Goal: Task Accomplishment & Management: Complete application form

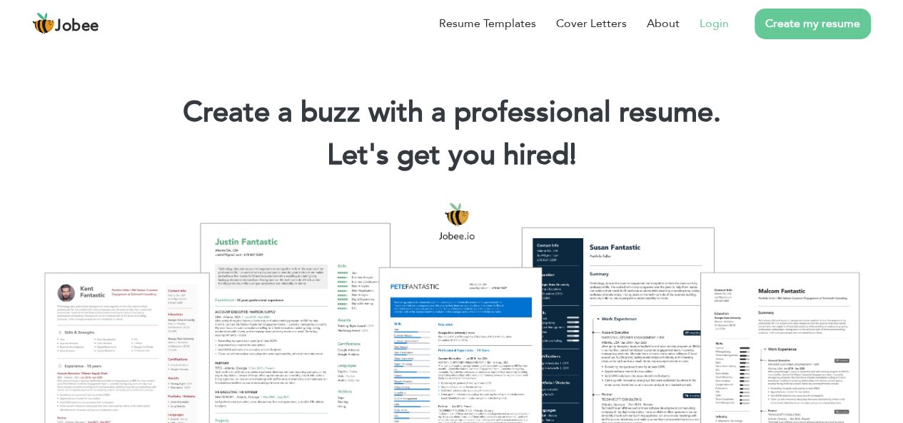
click at [712, 30] on link "Login" at bounding box center [714, 23] width 29 height 17
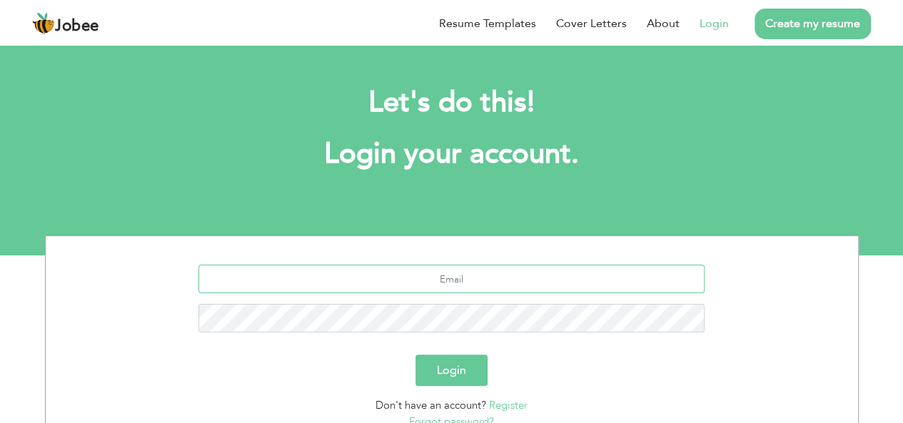
click at [379, 291] on input "text" at bounding box center [451, 279] width 506 height 29
click at [517, 273] on input "hamzaabbasi425" at bounding box center [451, 279] width 506 height 29
type input "hamzaabbasi425@gmail.com"
click at [415, 355] on button "Login" at bounding box center [451, 370] width 72 height 31
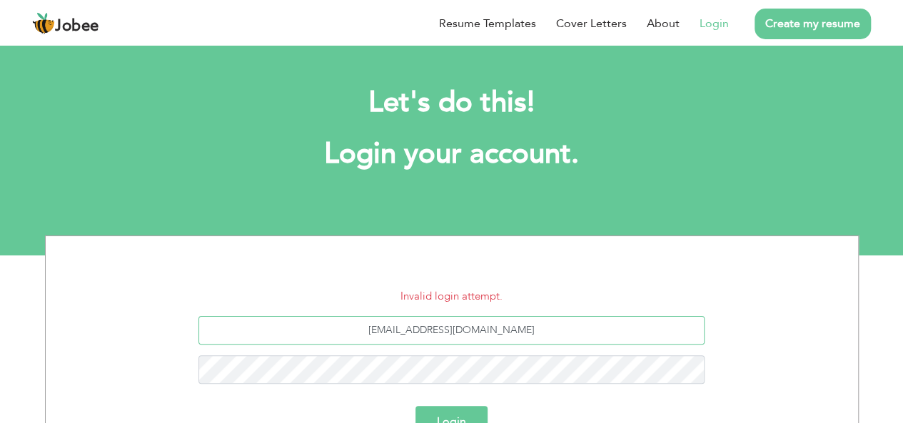
click at [548, 332] on input "[EMAIL_ADDRESS][DOMAIN_NAME]" at bounding box center [451, 330] width 506 height 29
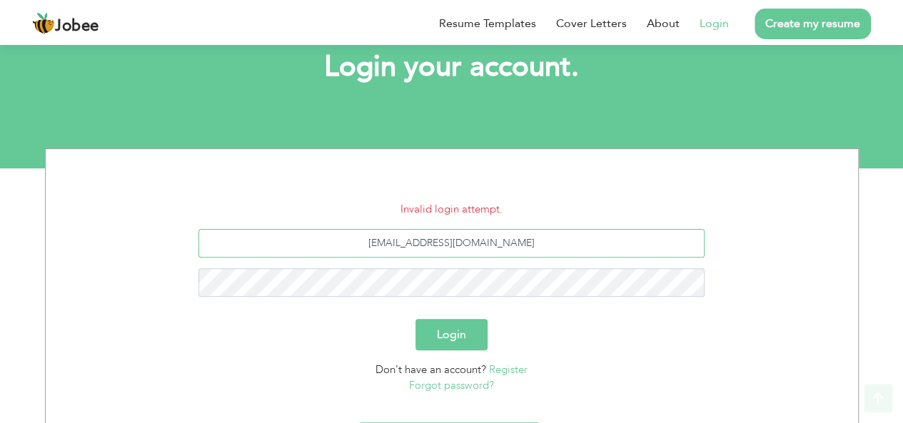
scroll to position [90, 0]
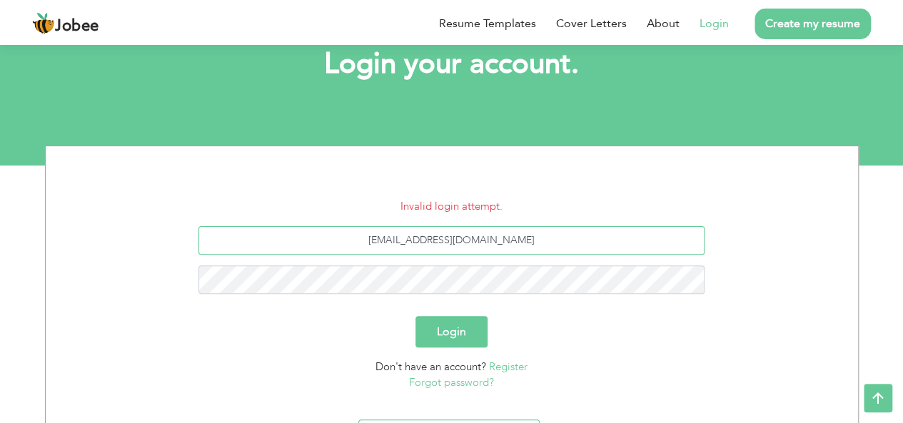
click at [465, 243] on input "hamzaabbasi425@gmail.com" at bounding box center [451, 240] width 506 height 29
type input "hamzaabbasi428@gmail.com"
click at [415, 316] on button "Login" at bounding box center [451, 331] width 72 height 31
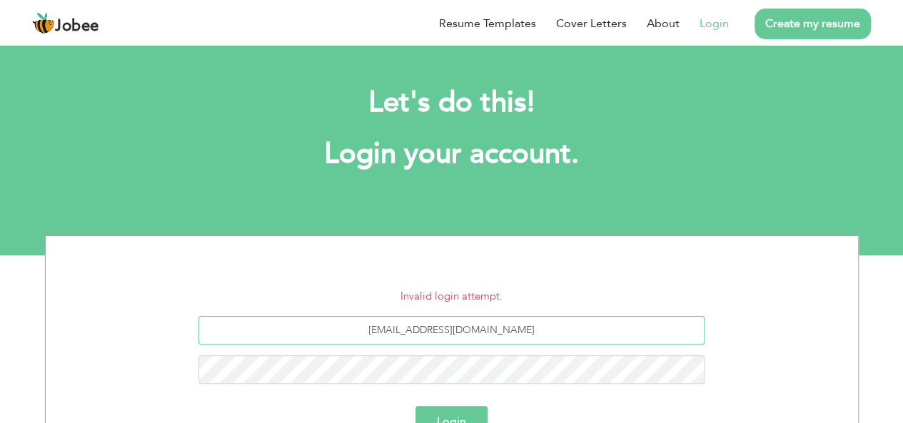
click at [627, 343] on input "[EMAIL_ADDRESS][DOMAIN_NAME]" at bounding box center [451, 330] width 506 height 29
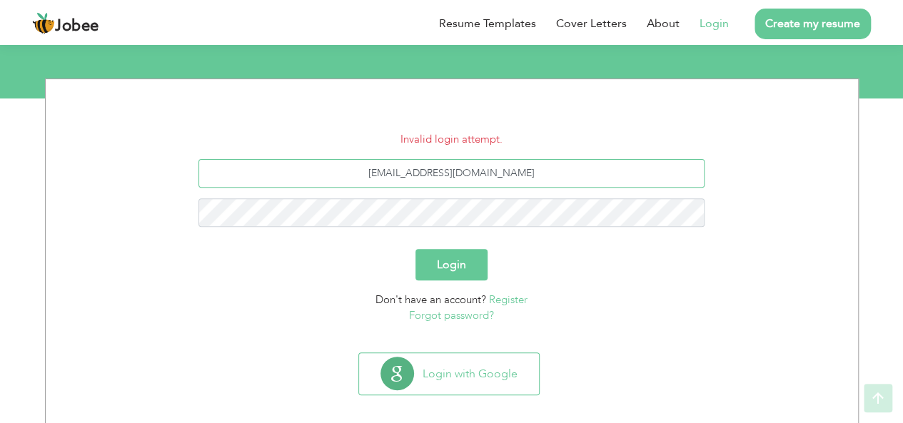
scroll to position [169, 0]
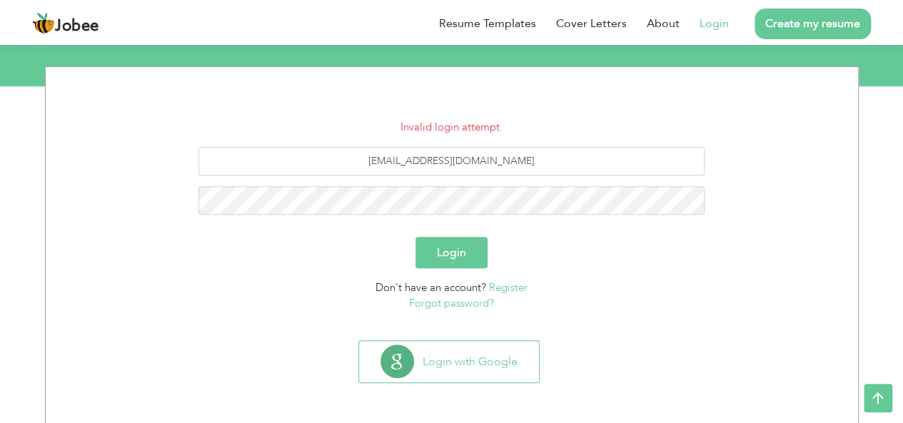
click at [434, 305] on link "Forgot password?" at bounding box center [451, 303] width 85 height 14
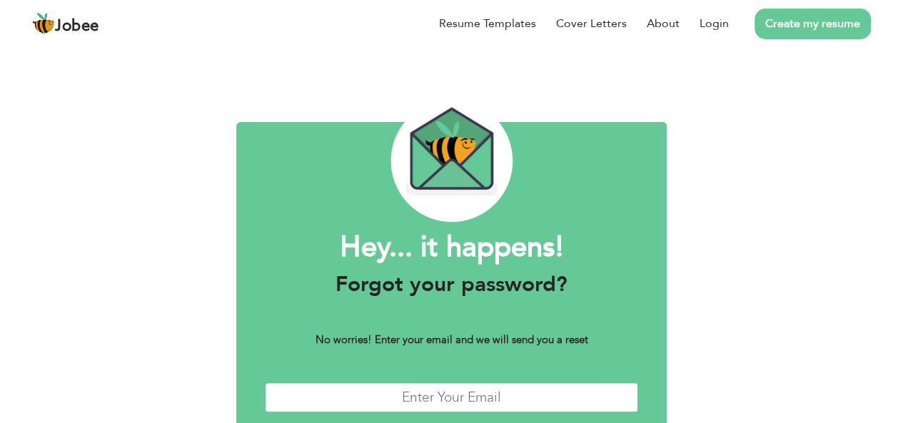
click at [482, 398] on input "text" at bounding box center [451, 398] width 373 height 31
paste input "[EMAIL_ADDRESS][DOMAIN_NAME]"
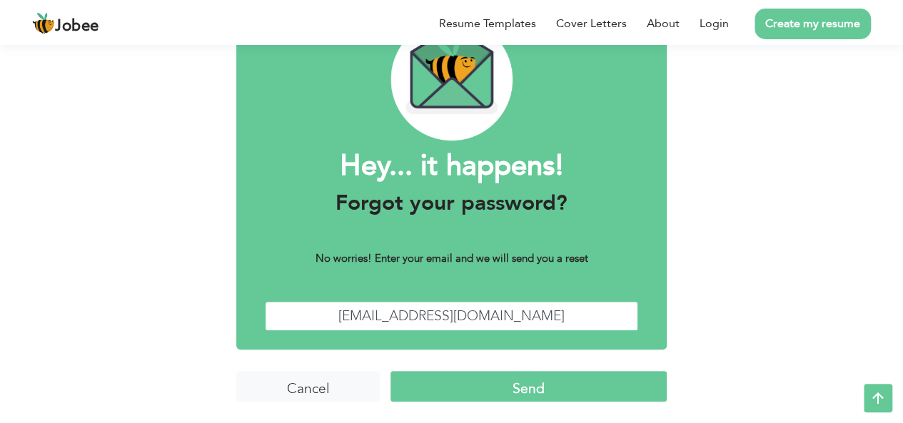
type input "hamzaabbasi428@gmail.com"
click at [519, 393] on input "Send" at bounding box center [528, 386] width 276 height 31
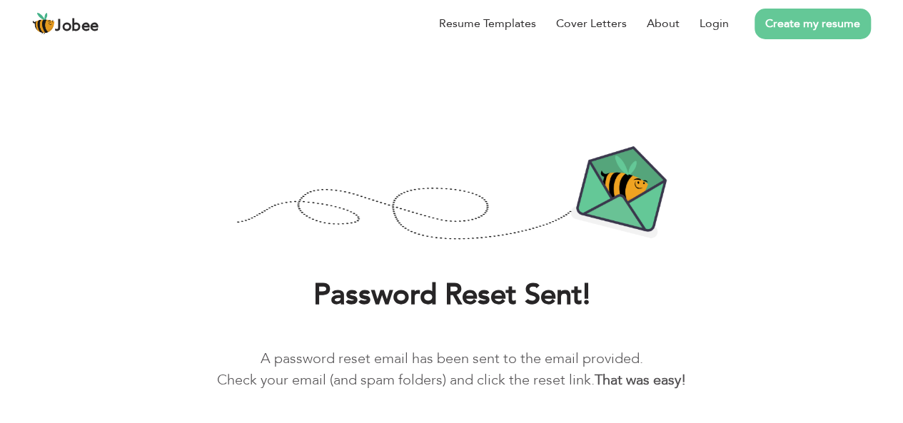
scroll to position [54, 0]
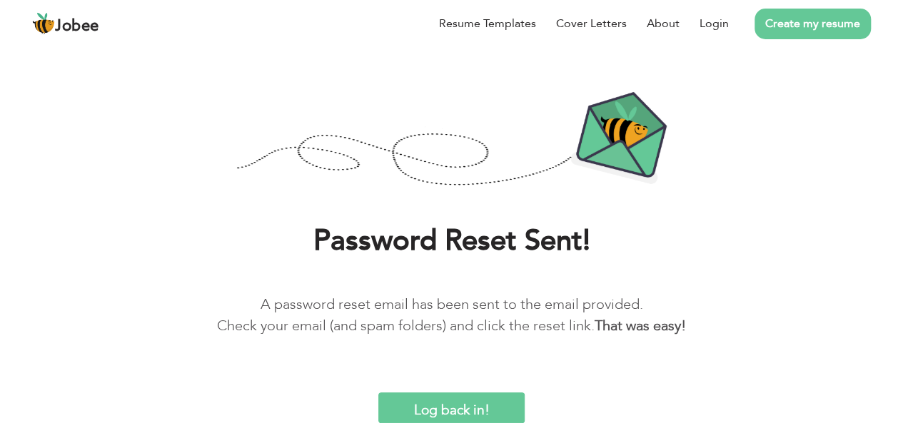
click at [441, 413] on input "Log back in!" at bounding box center [451, 408] width 147 height 31
click at [720, 22] on link "Login" at bounding box center [714, 23] width 29 height 17
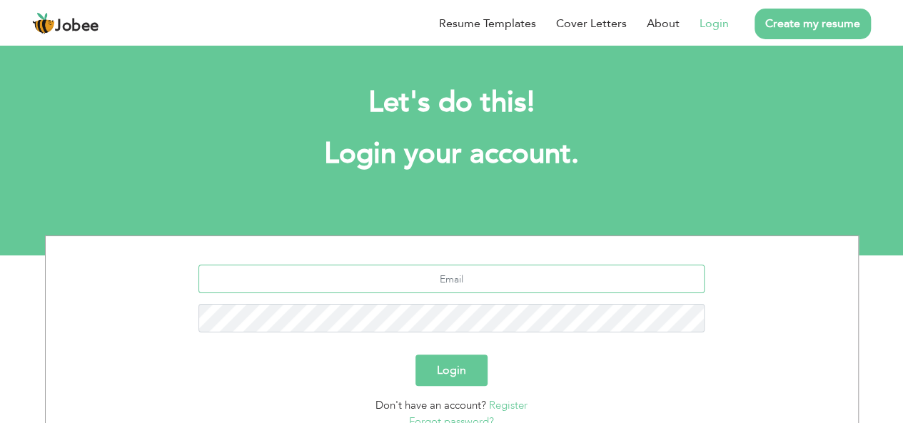
click at [450, 283] on input "text" at bounding box center [451, 279] width 506 height 29
type input "hamzaabbasi428@gmail.com"
click at [415, 355] on button "Login" at bounding box center [451, 370] width 72 height 31
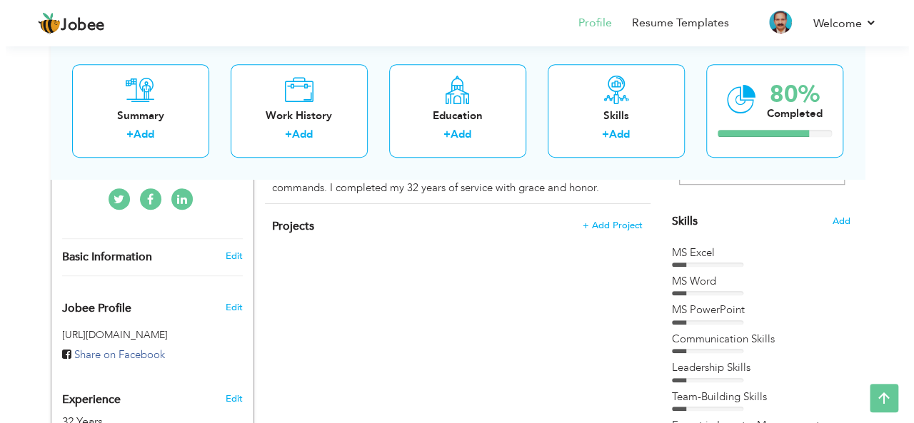
scroll to position [337, 0]
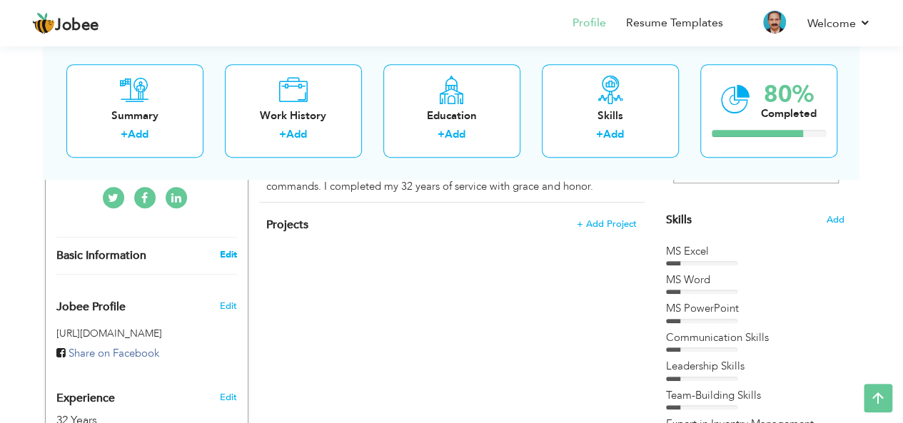
click at [229, 255] on link "Edit" at bounding box center [227, 254] width 17 height 13
type input "Ghulam"
type input "[DEMOGRAPHIC_DATA]"
type input "03007811978"
select select "number:166"
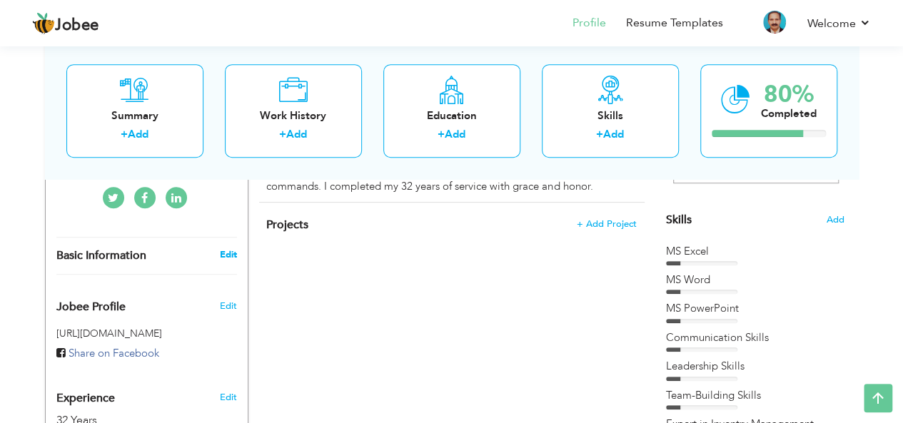
type input "Bahawalpur"
select select "number:34"
type input "[DEMOGRAPHIC_DATA] Army"
type input "Retired Subedar SMT Clerk"
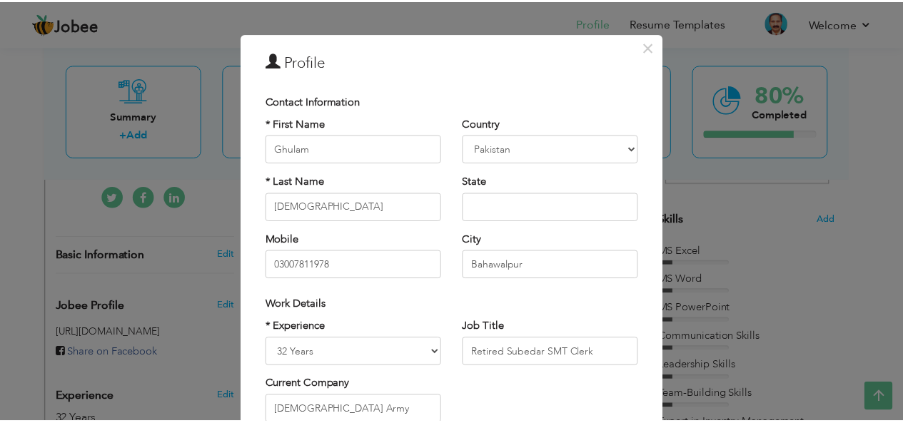
scroll to position [0, 0]
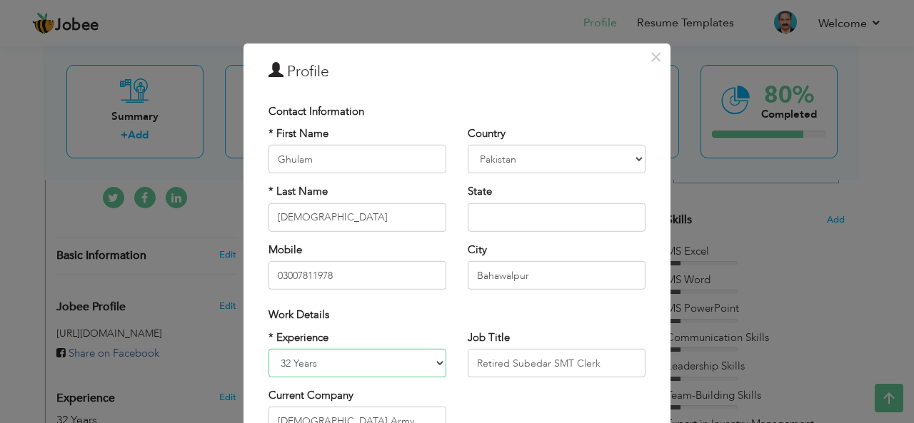
click at [433, 361] on select "Entry Level Less than 1 Year 1 Year 2 Years 3 Years 4 Years 5 Years 6 Years 7 Y…" at bounding box center [357, 363] width 178 height 29
click at [651, 53] on span "×" at bounding box center [656, 57] width 12 height 26
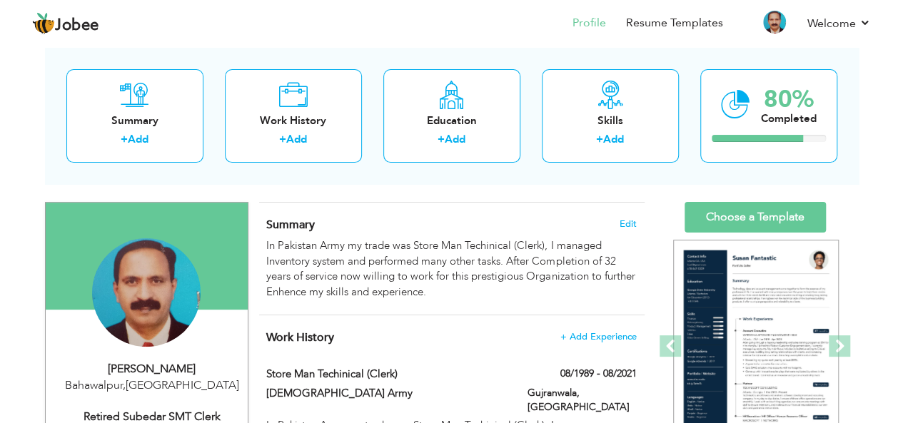
scroll to position [78, 0]
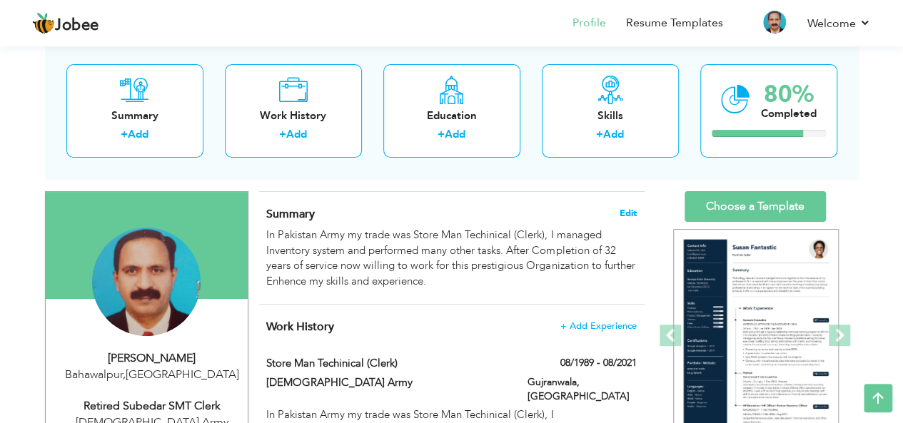
click at [620, 208] on span "Edit" at bounding box center [628, 213] width 17 height 10
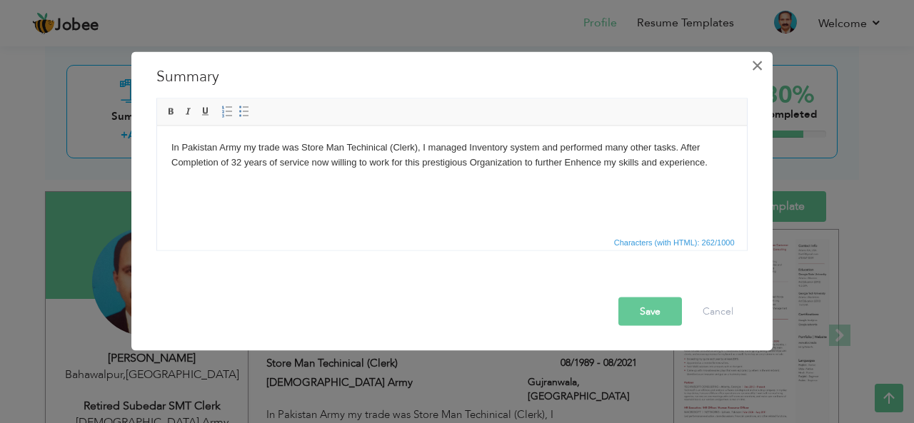
click at [759, 62] on span "×" at bounding box center [757, 65] width 12 height 26
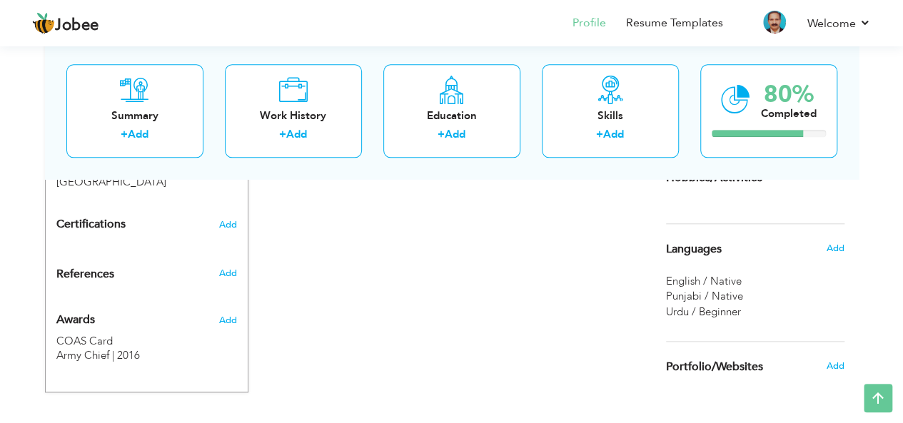
scroll to position [718, 0]
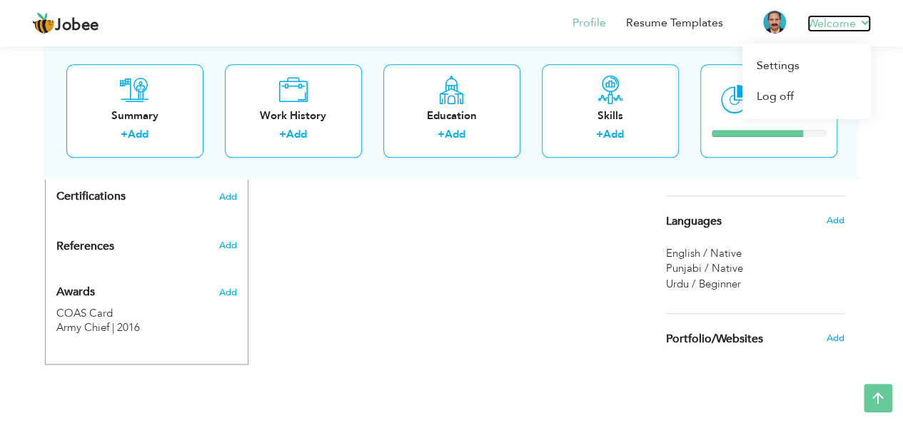
click at [860, 28] on link "Welcome" at bounding box center [839, 23] width 64 height 17
click at [772, 69] on link "Settings" at bounding box center [806, 66] width 128 height 31
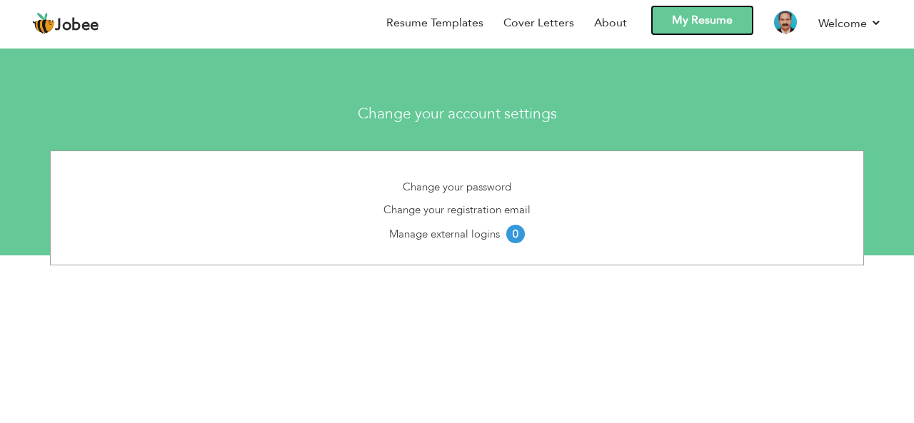
click at [727, 26] on link "My Resume" at bounding box center [702, 20] width 104 height 31
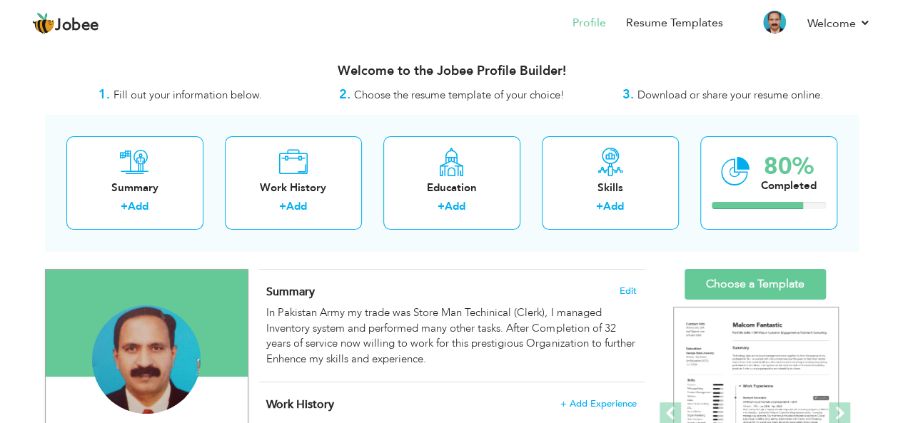
click at [171, 88] on span "Fill out your information below." at bounding box center [188, 95] width 148 height 14
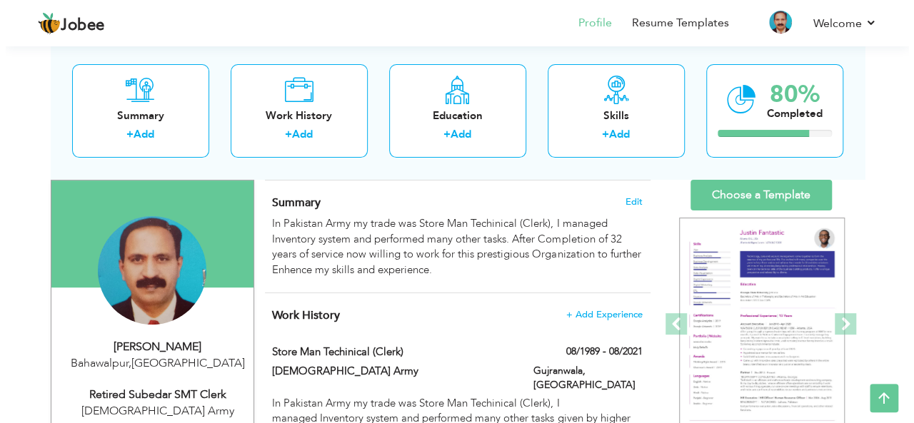
scroll to position [88, 0]
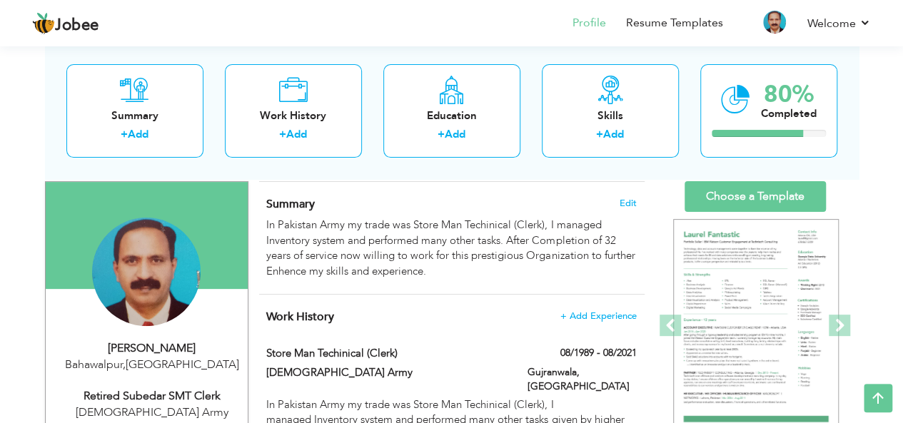
click at [158, 350] on div "Ghulam Muhammad" at bounding box center [151, 349] width 191 height 16
type input "Ghulam"
type input "[DEMOGRAPHIC_DATA]"
type input "03007811978"
select select "number:166"
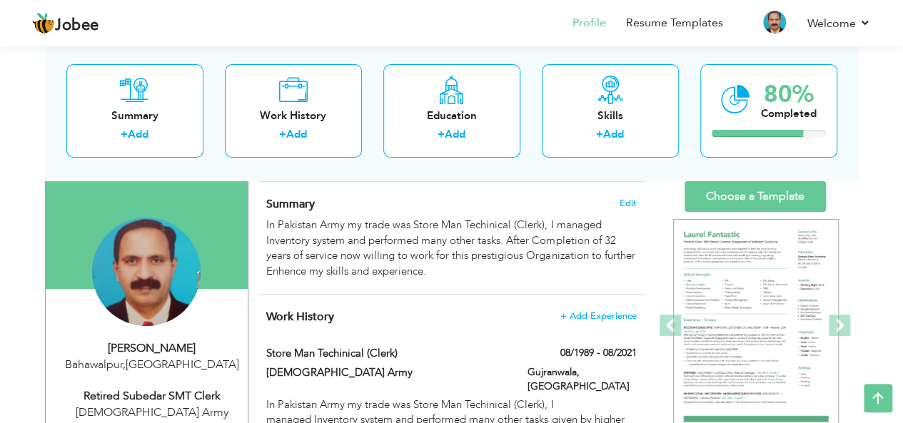
type input "Bahawalpur"
select select "number:34"
type input "[DEMOGRAPHIC_DATA] Army"
type input "Retired Subedar SMT Clerk"
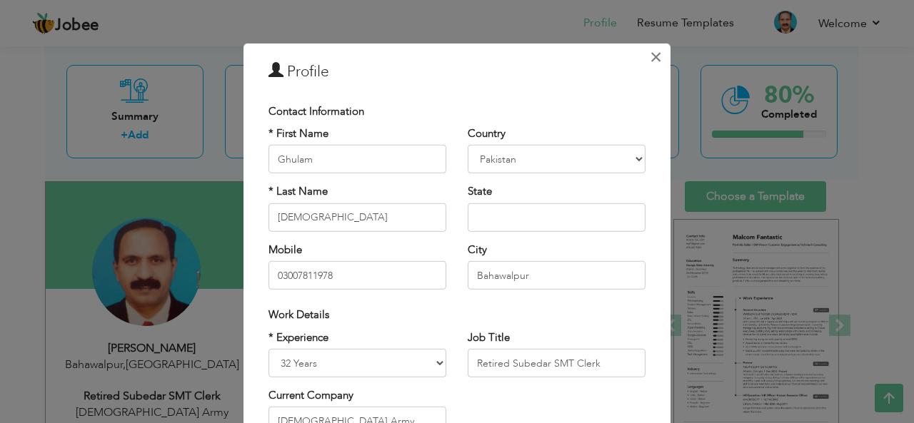
click at [655, 54] on span "×" at bounding box center [656, 57] width 12 height 26
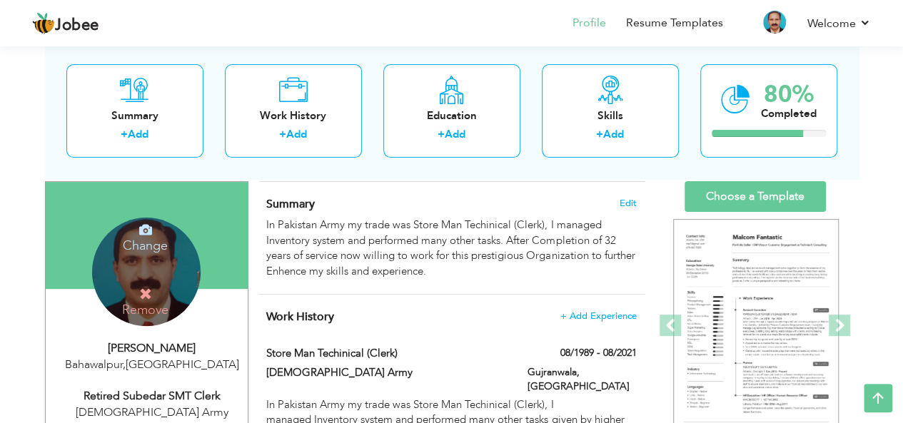
click at [154, 227] on h4 "Change" at bounding box center [145, 236] width 102 height 34
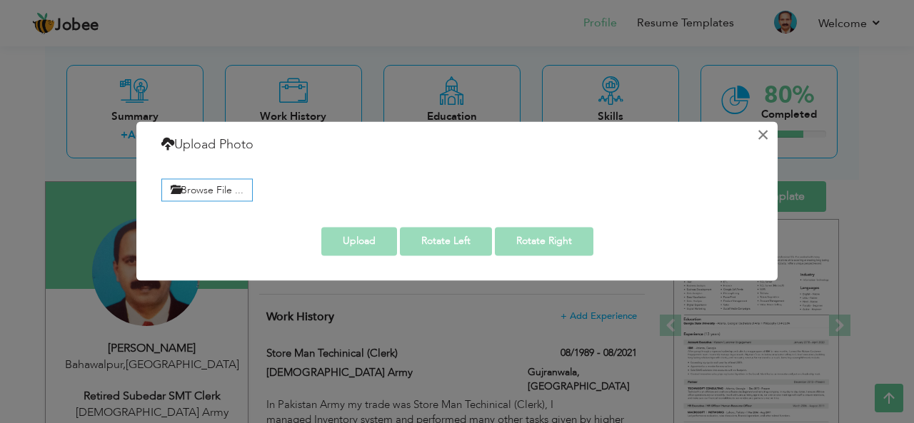
click at [765, 136] on button "×" at bounding box center [762, 134] width 23 height 23
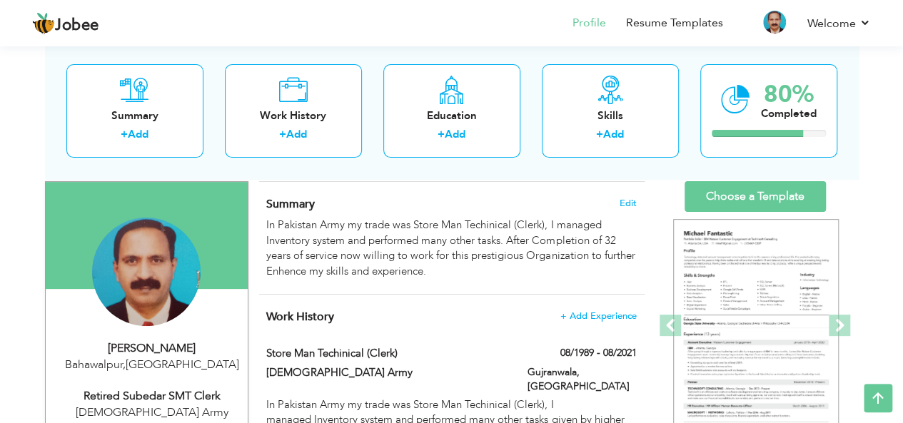
click at [139, 400] on div "Retired Subedar SMT Clerk" at bounding box center [151, 396] width 191 height 16
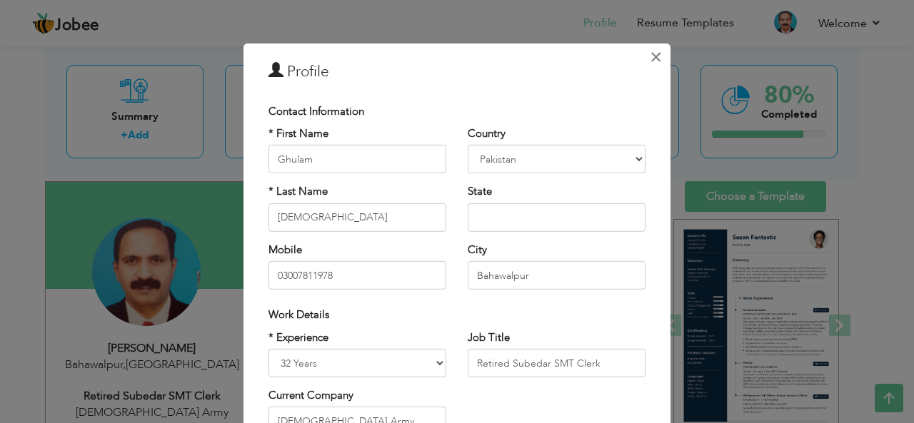
click at [650, 54] on span "×" at bounding box center [656, 57] width 12 height 26
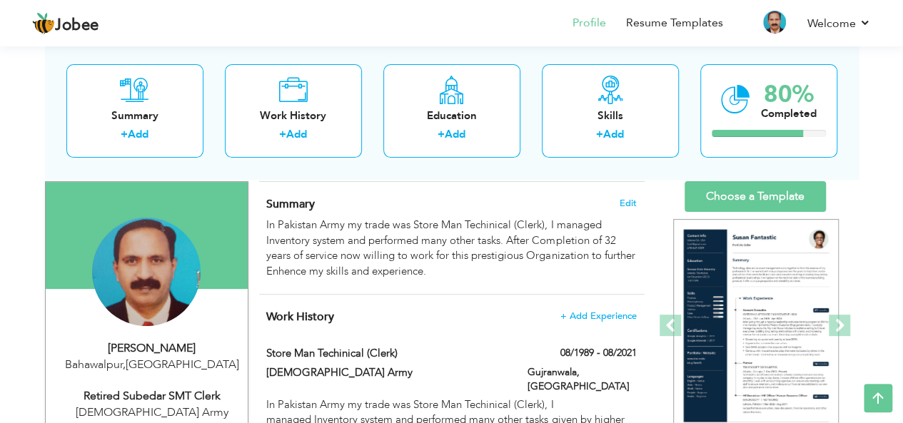
click at [171, 357] on div "Bahawalpur , Pakistan" at bounding box center [151, 365] width 191 height 16
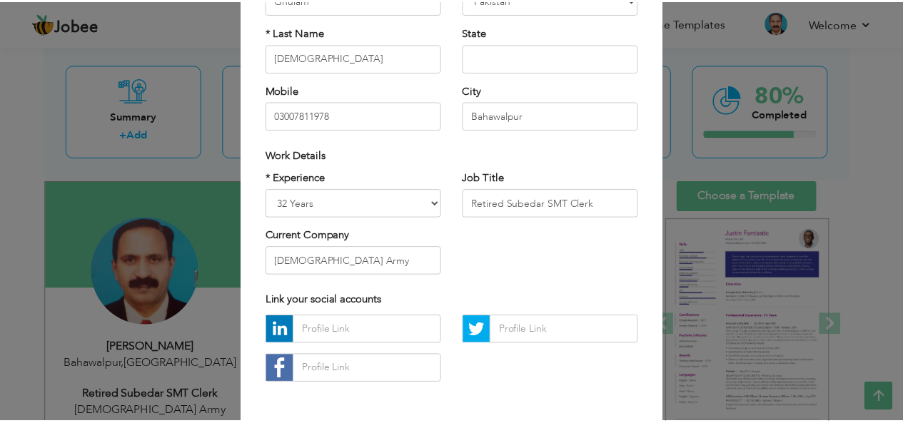
scroll to position [217, 0]
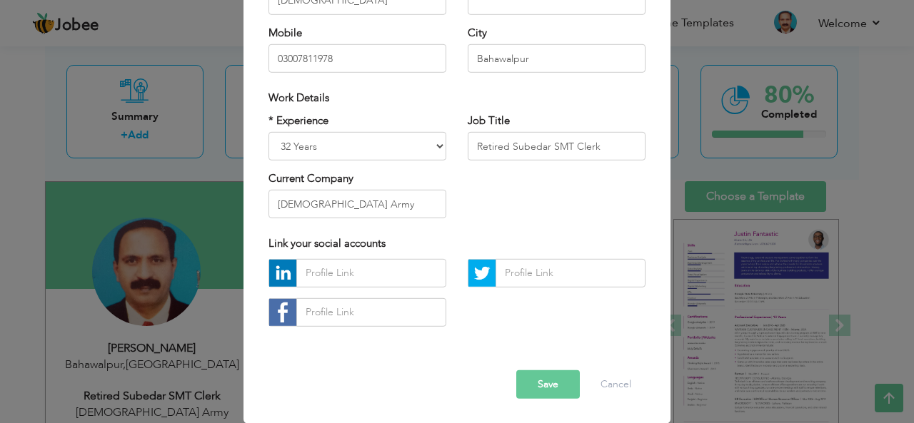
click at [520, 386] on button "Save" at bounding box center [548, 384] width 64 height 29
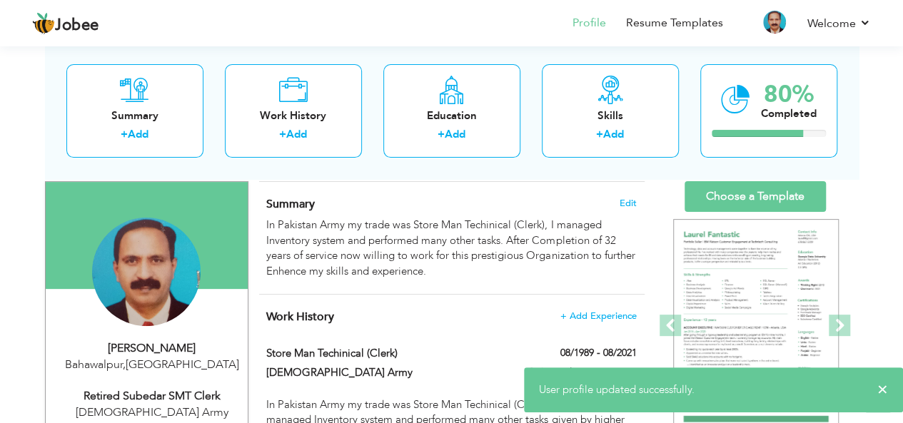
click at [635, 393] on span "User profile updated successfully." at bounding box center [617, 390] width 156 height 14
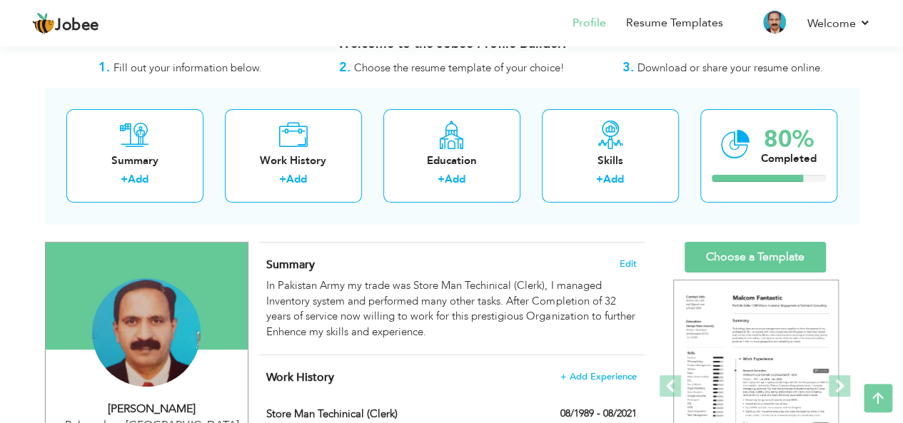
scroll to position [0, 0]
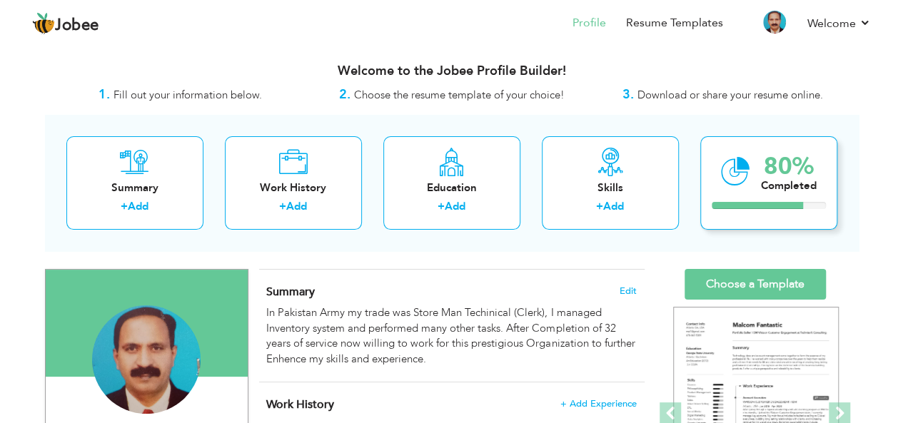
click at [748, 170] on icon at bounding box center [735, 172] width 29 height 48
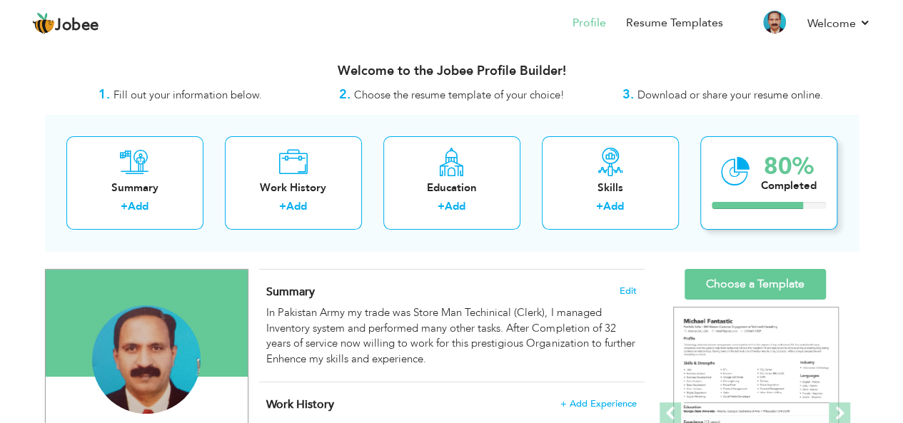
click at [748, 170] on icon at bounding box center [735, 172] width 29 height 48
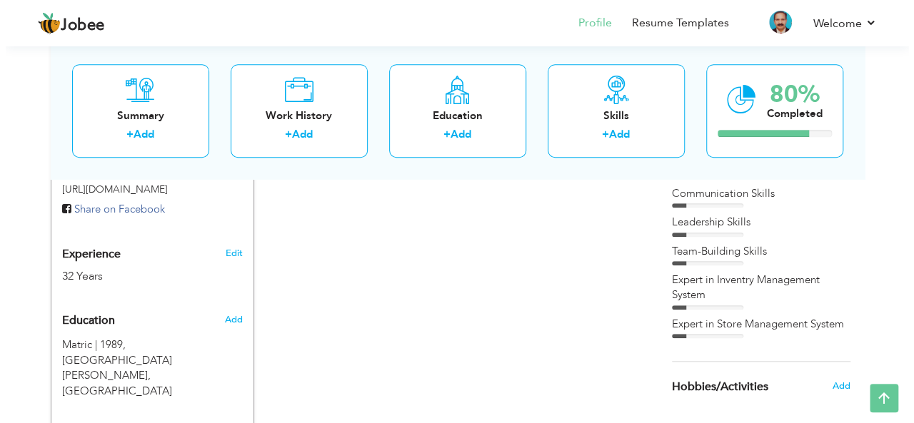
scroll to position [472, 0]
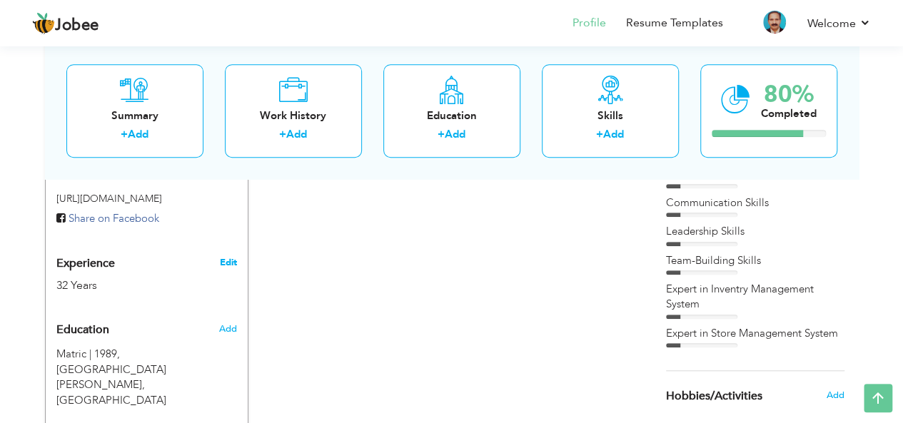
click at [229, 261] on link "Edit" at bounding box center [227, 262] width 17 height 13
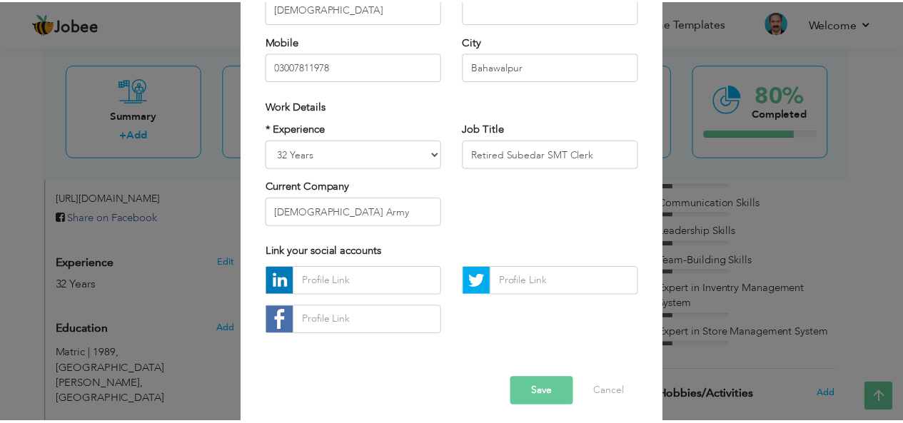
scroll to position [217, 0]
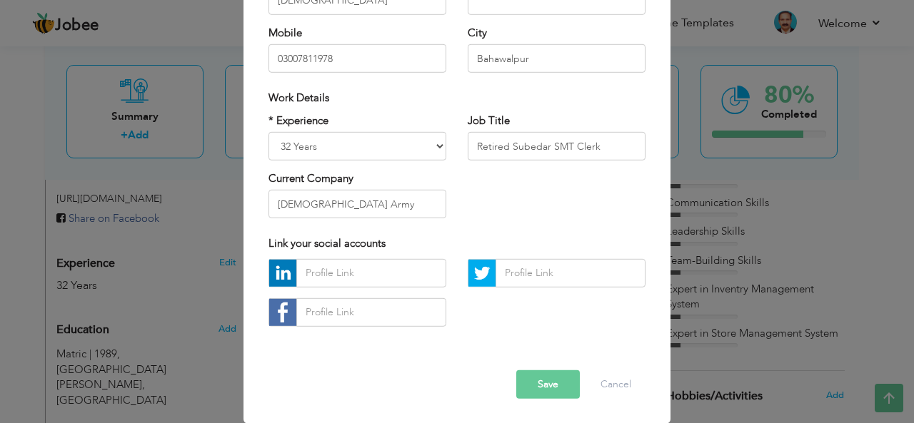
click at [293, 95] on span "Work Details" at bounding box center [298, 98] width 61 height 14
click at [541, 385] on button "Save" at bounding box center [548, 384] width 64 height 29
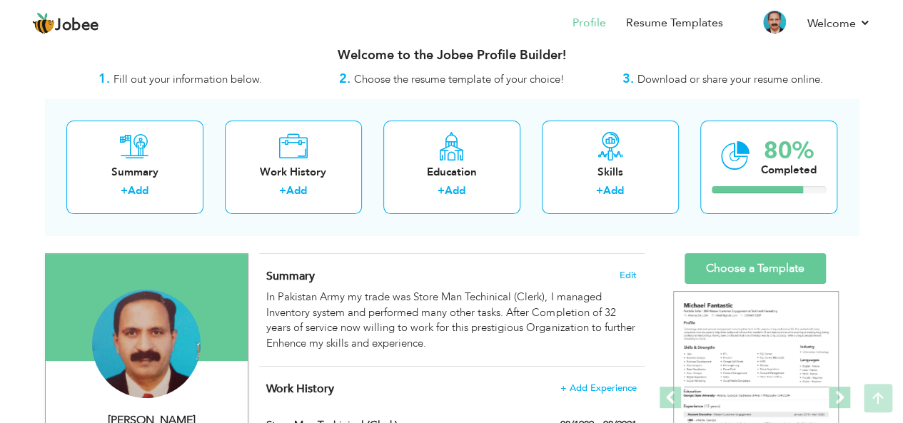
scroll to position [14, 0]
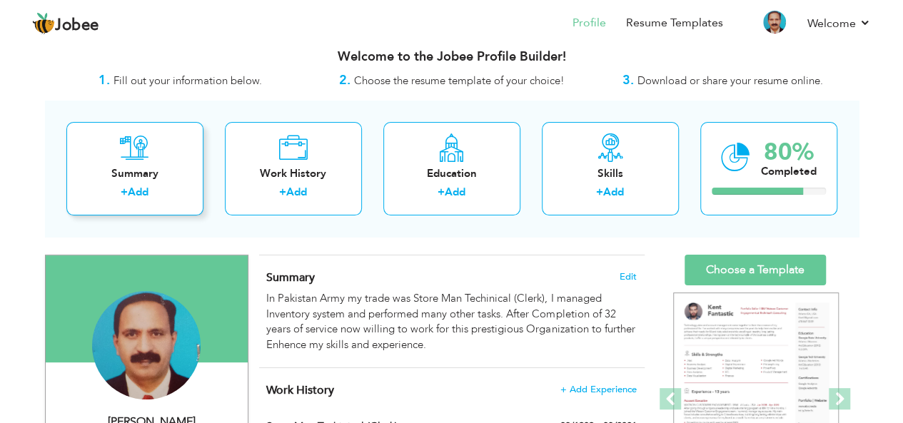
click at [144, 187] on link "Add" at bounding box center [138, 192] width 21 height 14
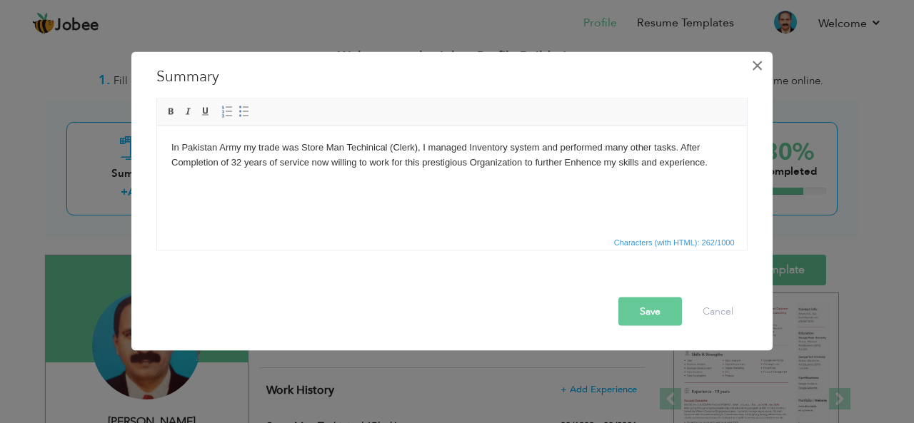
click at [758, 66] on span "×" at bounding box center [757, 65] width 12 height 26
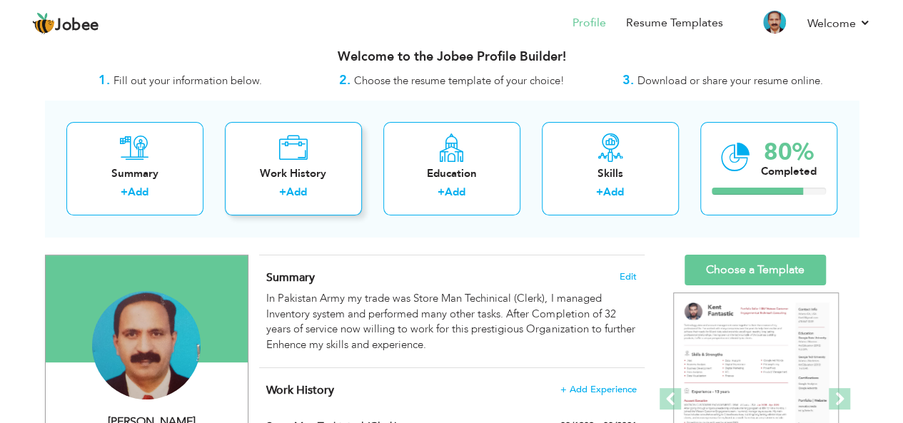
click at [282, 163] on div "Work History + Add" at bounding box center [293, 169] width 137 height 94
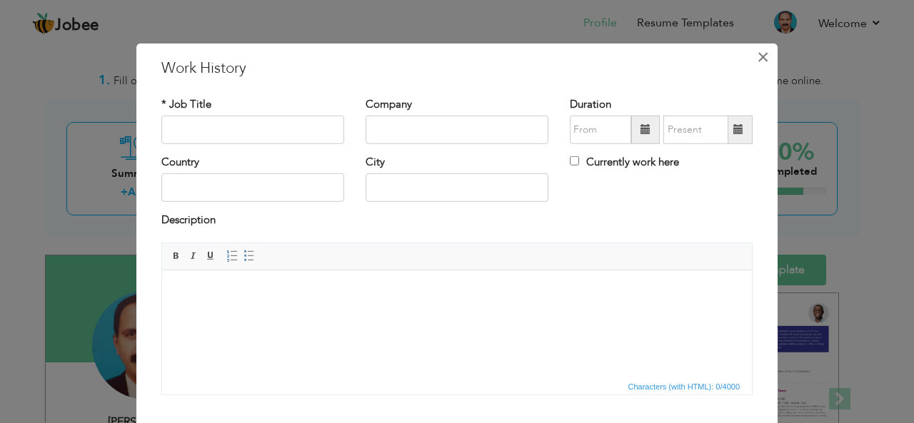
click at [757, 56] on span "×" at bounding box center [763, 57] width 12 height 26
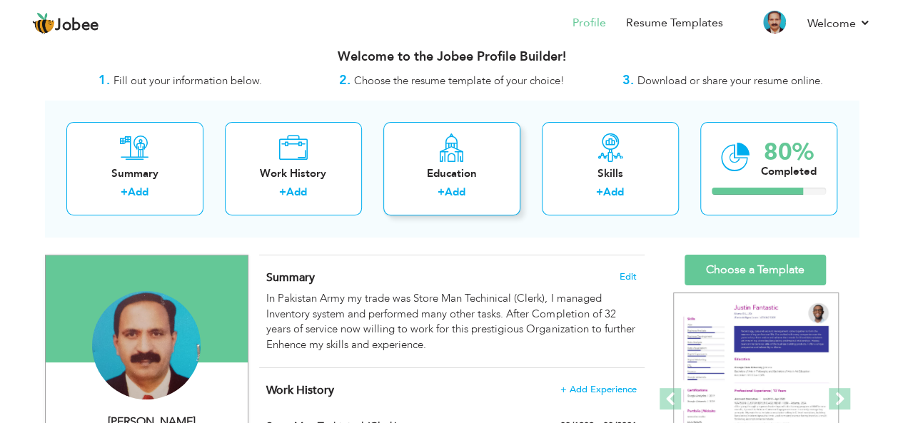
click at [429, 154] on div "Education + Add" at bounding box center [451, 169] width 137 height 94
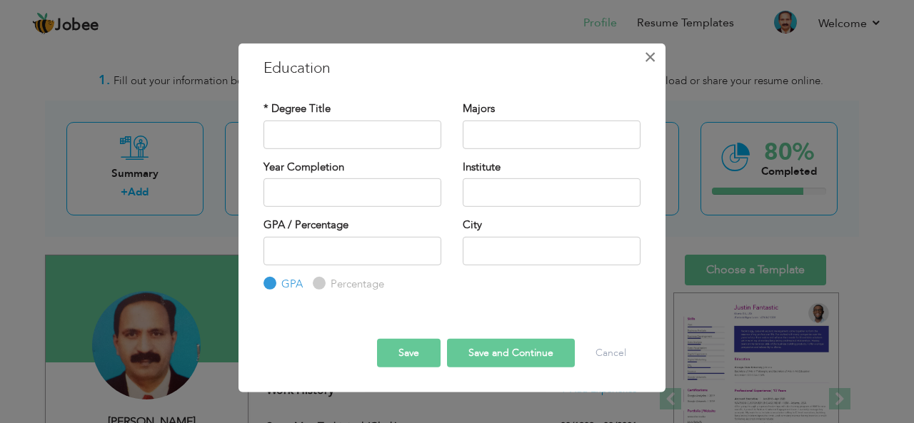
click at [650, 56] on span "×" at bounding box center [650, 57] width 12 height 26
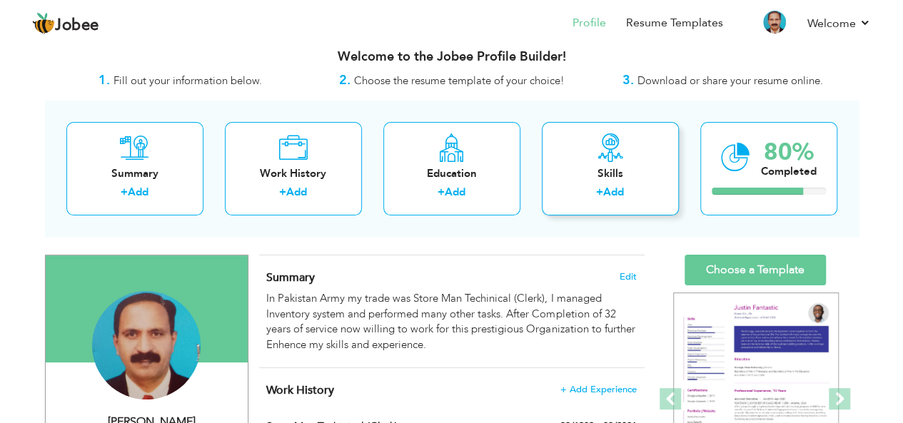
click at [600, 151] on icon at bounding box center [610, 147] width 29 height 29
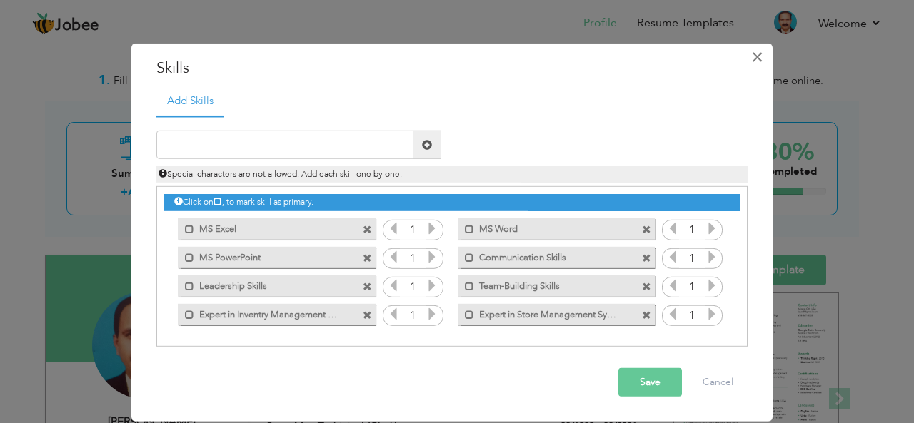
click at [760, 47] on span "×" at bounding box center [757, 57] width 12 height 26
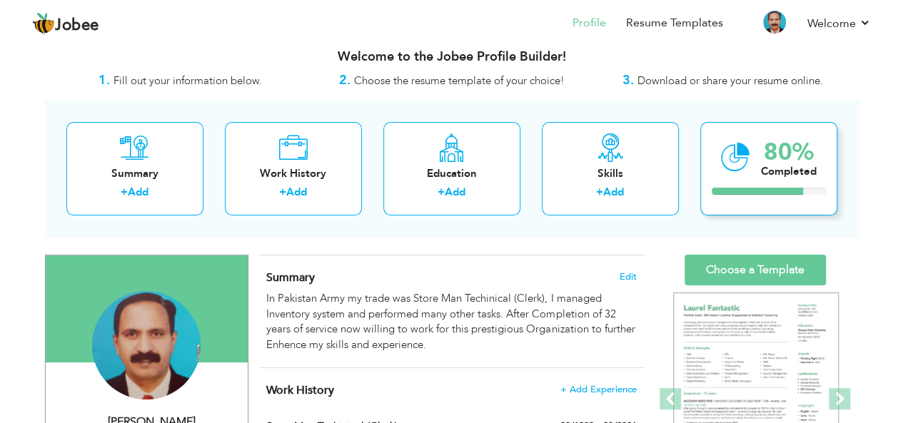
click at [710, 159] on div "80% Completed" at bounding box center [768, 169] width 137 height 94
click at [752, 163] on div "80% Completed" at bounding box center [768, 169] width 137 height 94
click at [769, 203] on div "80% Completed" at bounding box center [768, 169] width 137 height 94
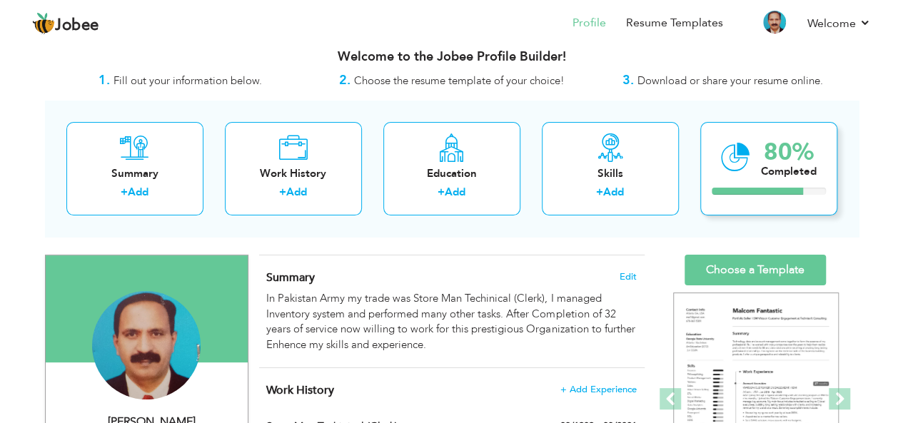
click at [782, 178] on div "Completed" at bounding box center [789, 171] width 56 height 15
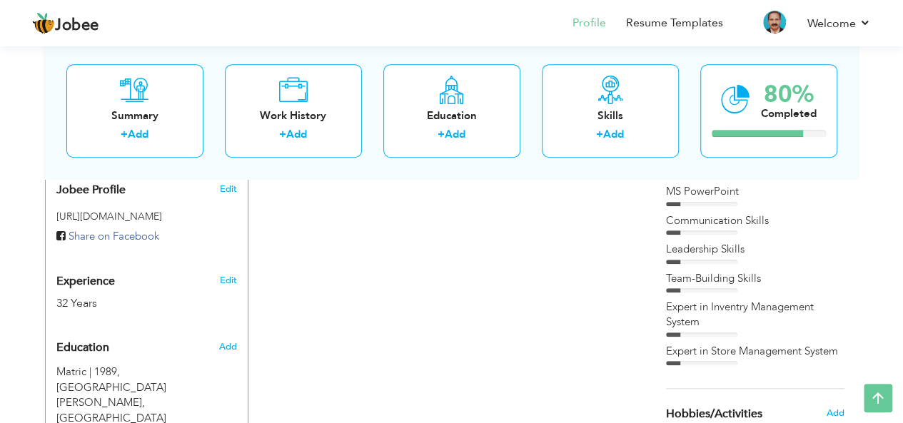
scroll to position [455, 0]
click at [226, 188] on span "Edit" at bounding box center [227, 187] width 17 height 13
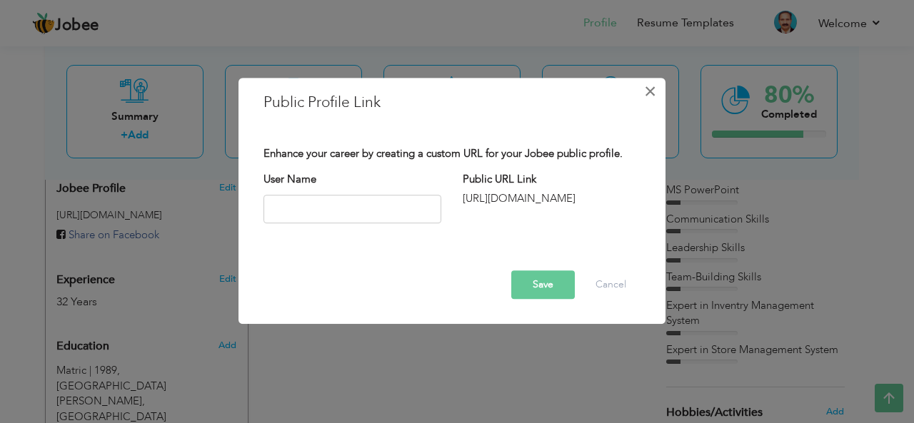
click at [648, 86] on span "×" at bounding box center [650, 92] width 12 height 26
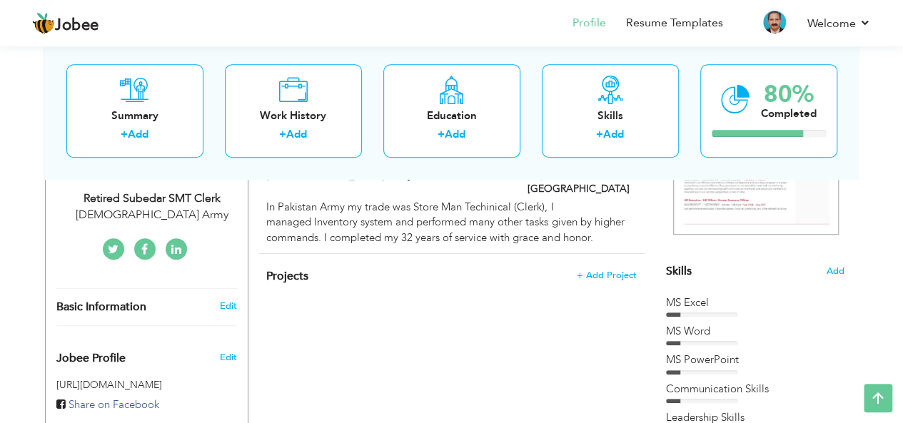
scroll to position [0, 0]
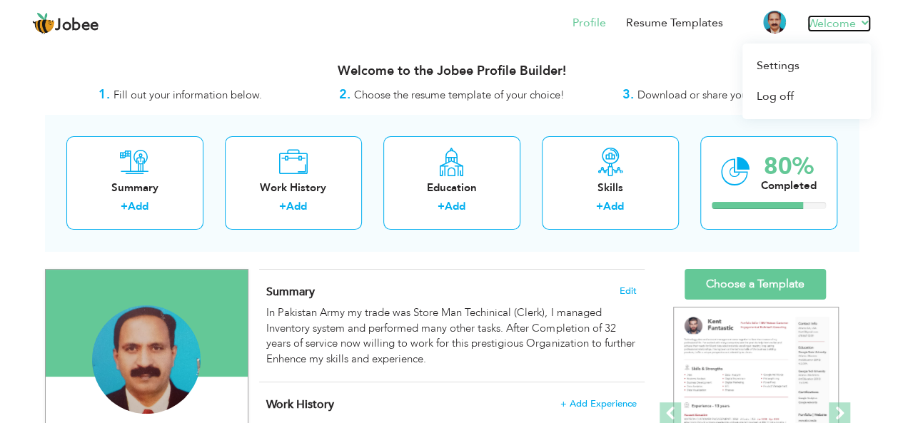
click at [867, 18] on link "Welcome" at bounding box center [839, 23] width 64 height 17
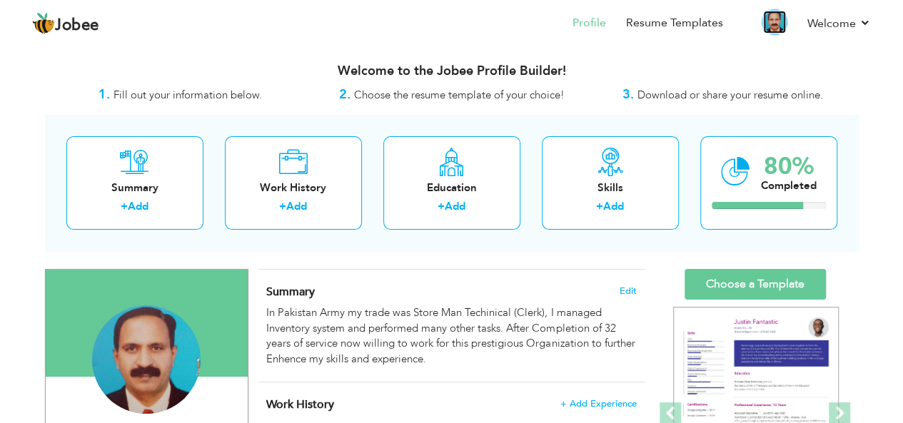
click at [778, 16] on img at bounding box center [774, 22] width 23 height 23
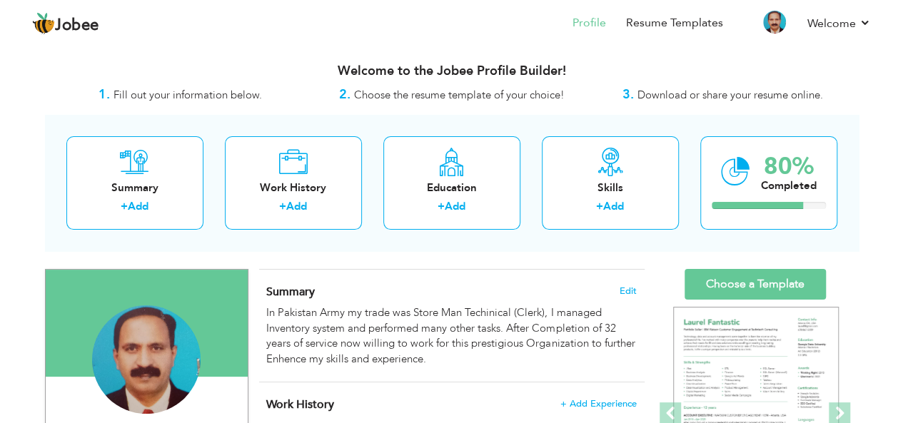
click at [676, 96] on span "Download or share your resume online." at bounding box center [730, 95] width 186 height 14
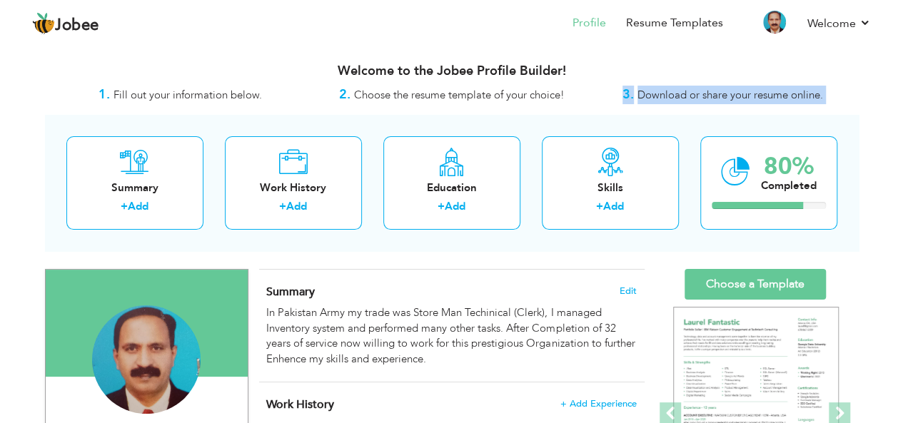
click at [676, 96] on span "Download or share your resume online." at bounding box center [730, 95] width 186 height 14
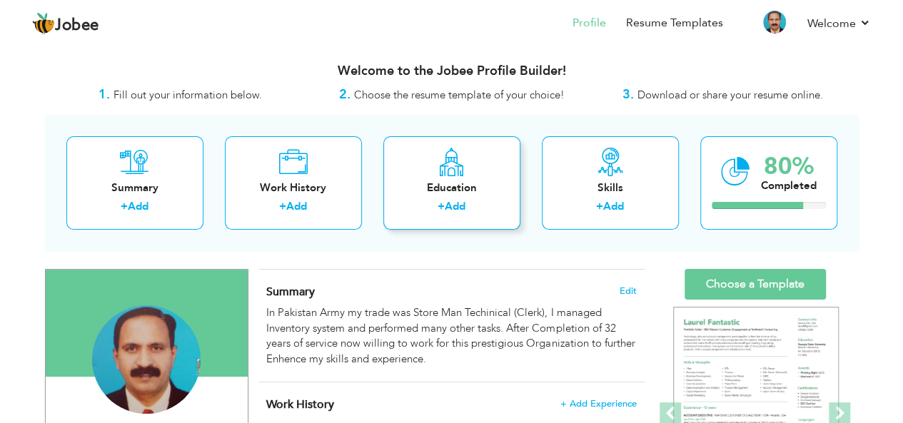
click at [441, 138] on div "Education + Add" at bounding box center [451, 183] width 137 height 94
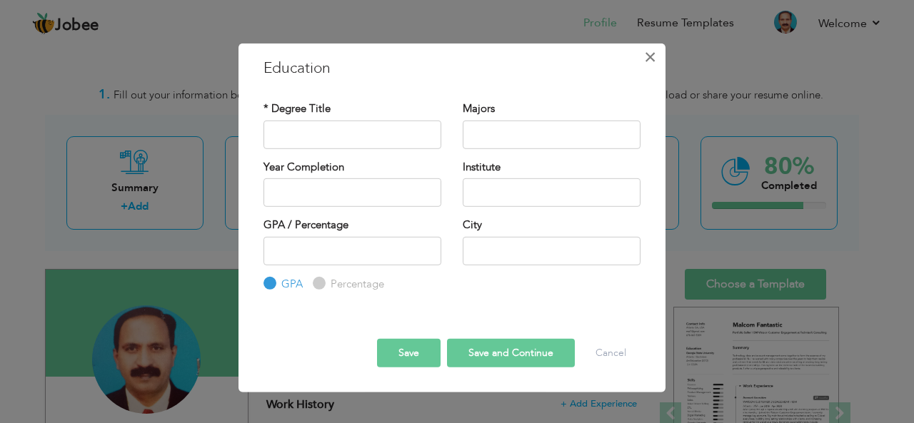
click at [648, 60] on span "×" at bounding box center [650, 57] width 12 height 26
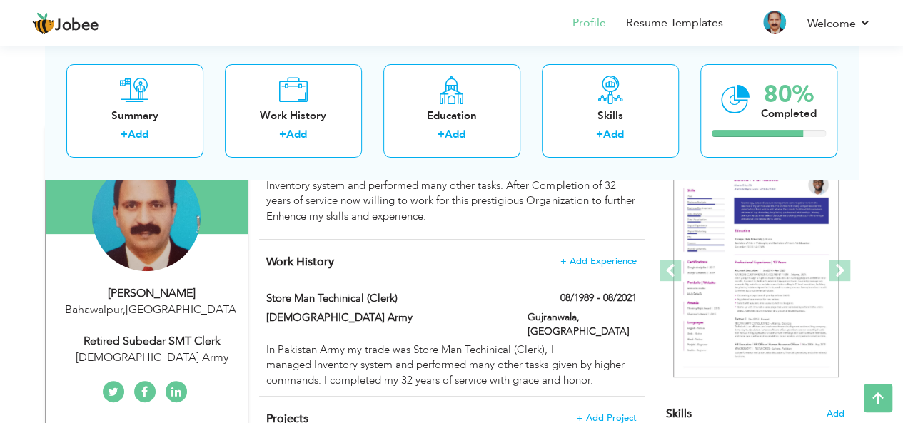
scroll to position [135, 0]
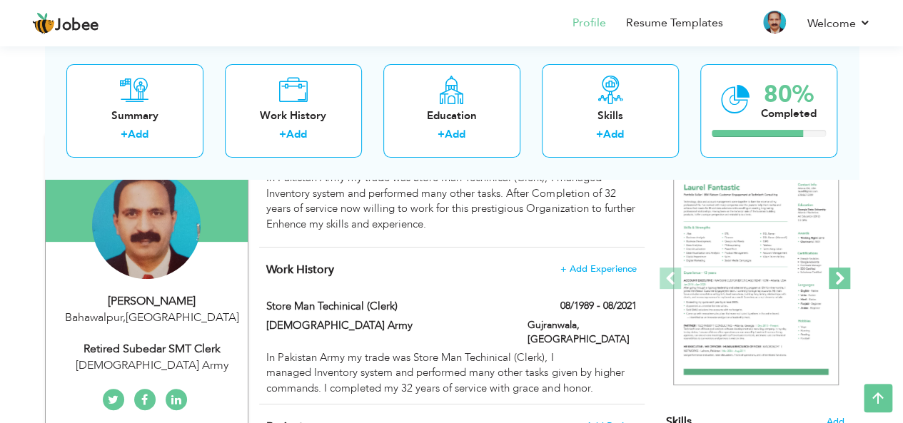
click at [845, 271] on span at bounding box center [839, 278] width 21 height 21
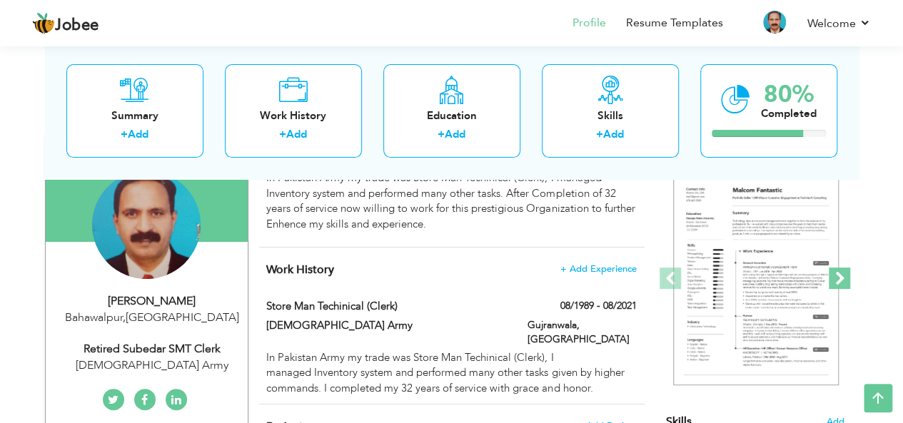
click at [845, 271] on span at bounding box center [839, 278] width 21 height 21
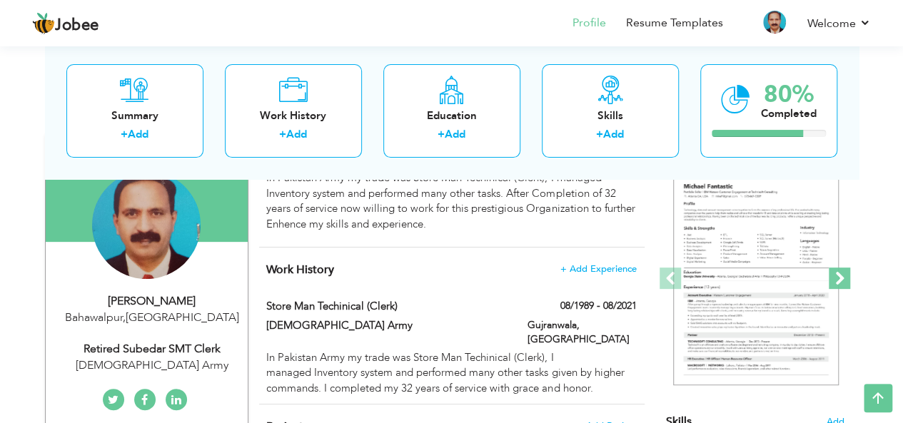
click at [845, 271] on span at bounding box center [839, 278] width 21 height 21
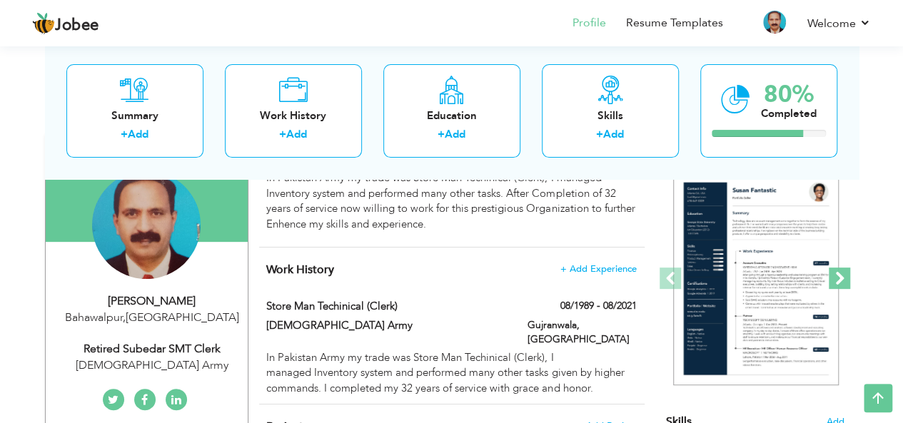
click at [845, 271] on span at bounding box center [839, 278] width 21 height 21
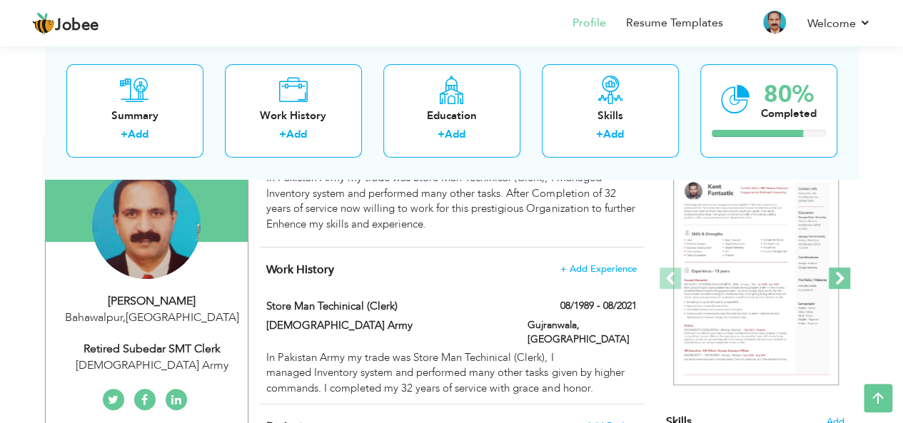
click at [845, 271] on span at bounding box center [839, 278] width 21 height 21
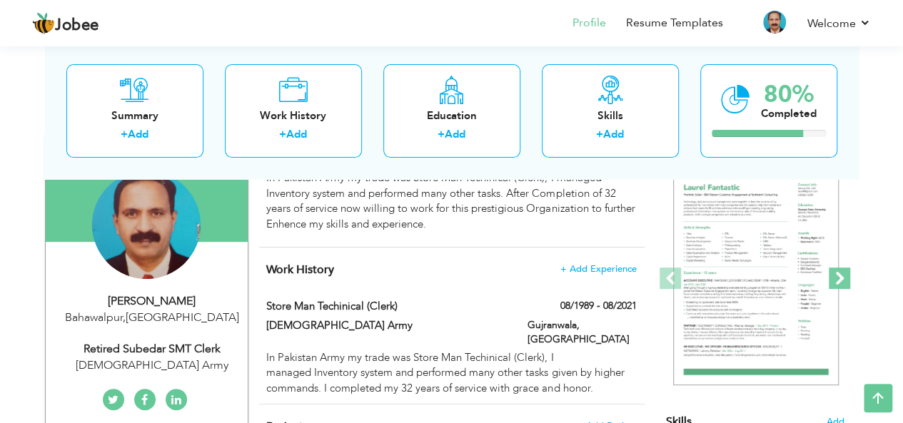
click at [845, 271] on span at bounding box center [839, 278] width 21 height 21
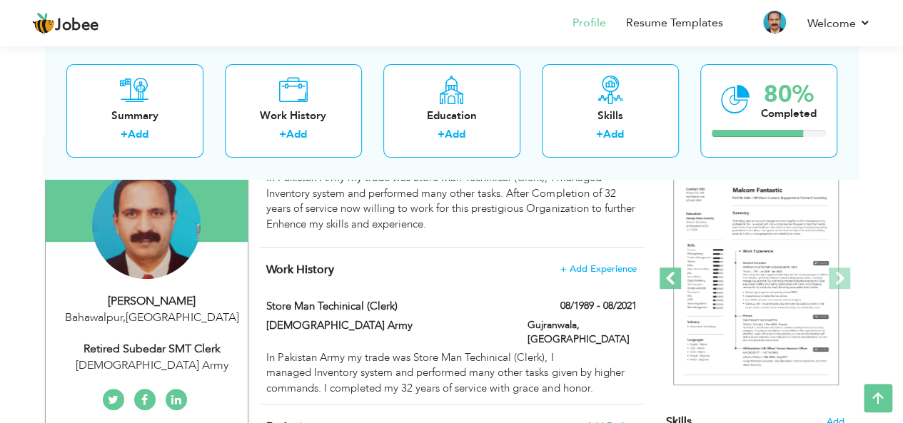
click at [673, 276] on span at bounding box center [670, 278] width 21 height 21
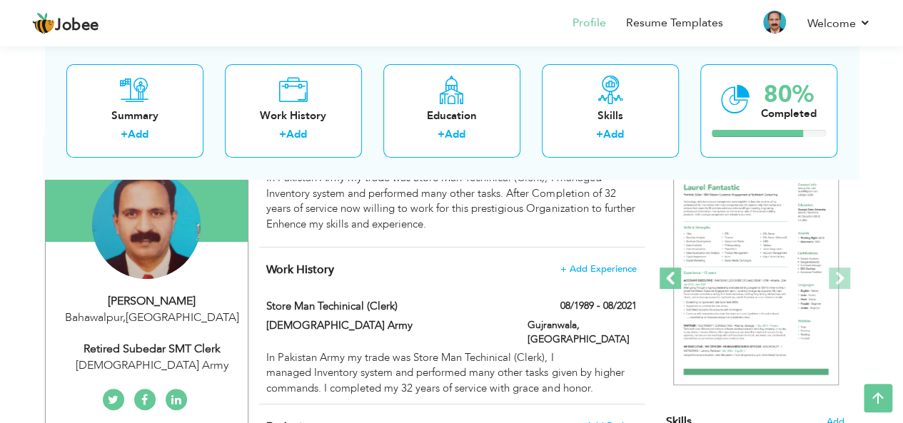
click at [673, 276] on span at bounding box center [670, 278] width 21 height 21
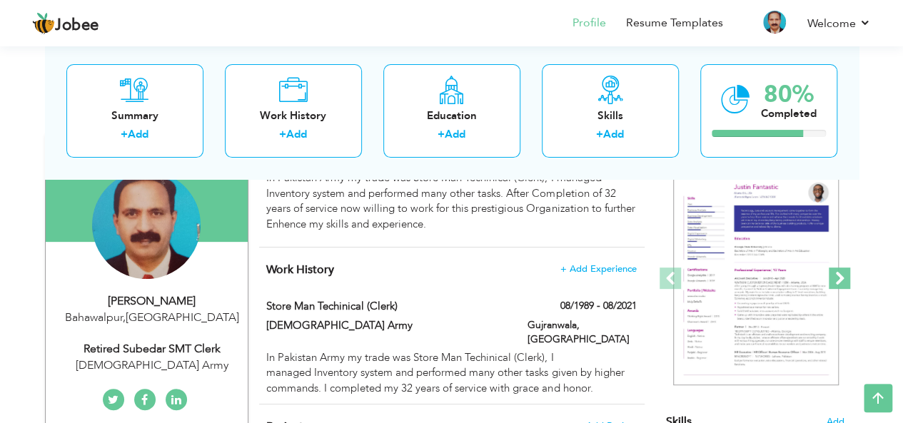
click at [837, 278] on span at bounding box center [839, 278] width 21 height 21
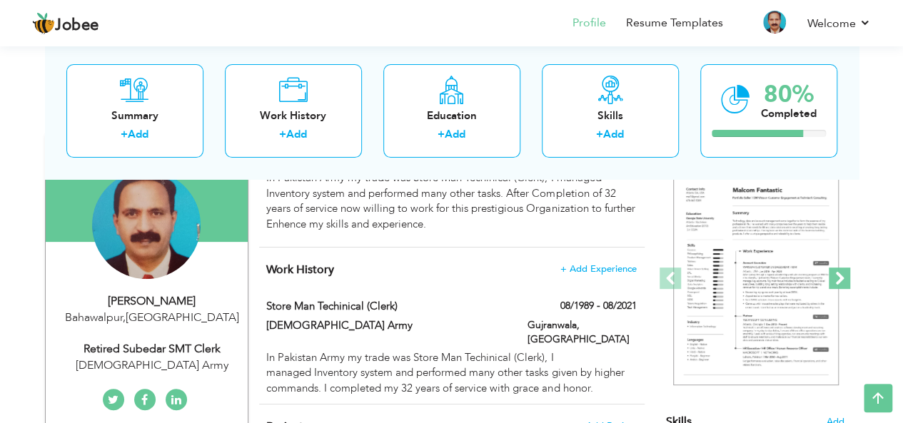
click at [837, 278] on span at bounding box center [839, 278] width 21 height 21
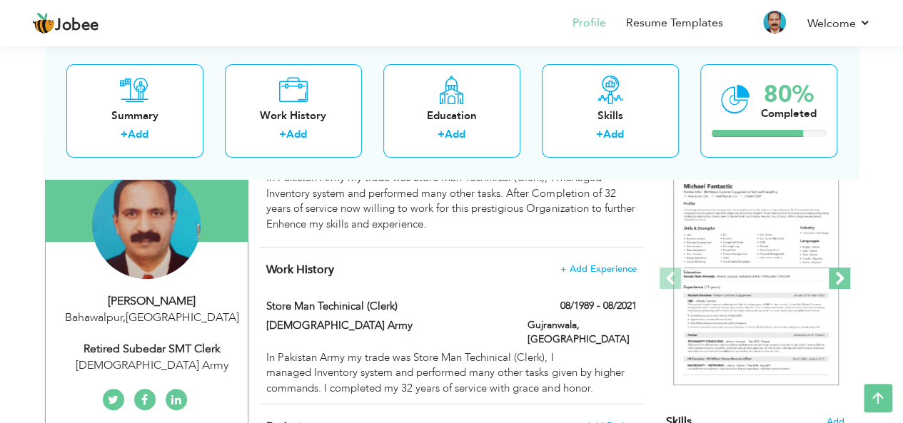
click at [837, 278] on span at bounding box center [839, 278] width 21 height 21
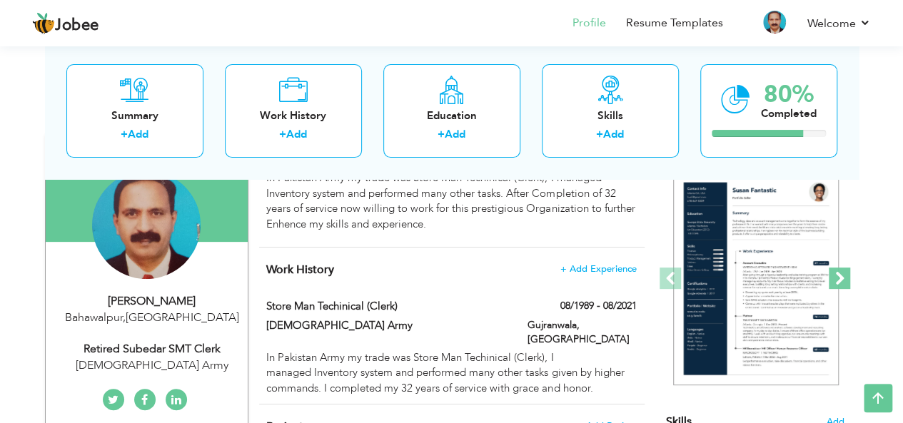
click at [837, 278] on span at bounding box center [839, 278] width 21 height 21
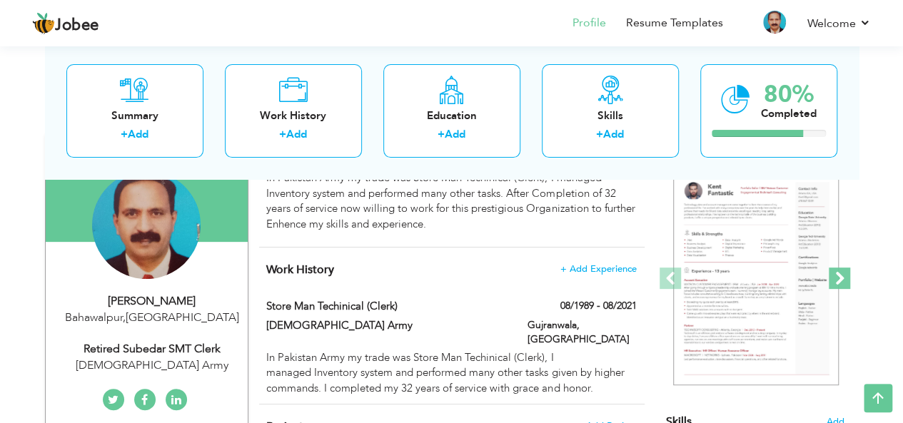
click at [837, 278] on span at bounding box center [839, 278] width 21 height 21
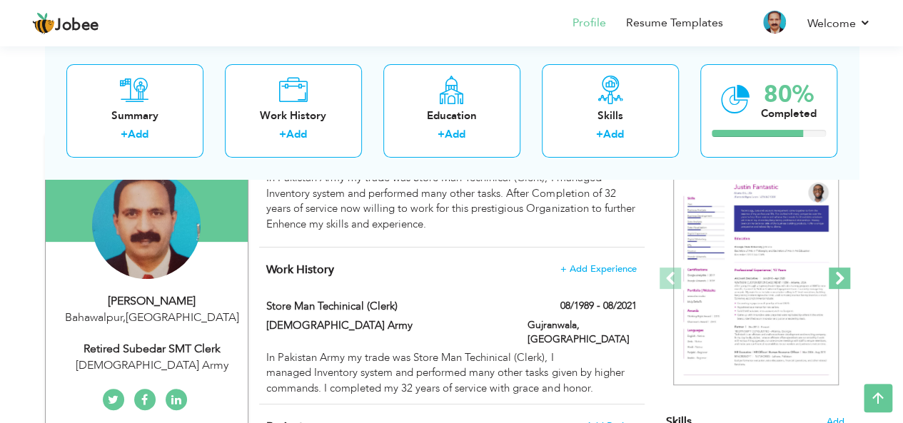
click at [837, 278] on span at bounding box center [839, 278] width 21 height 21
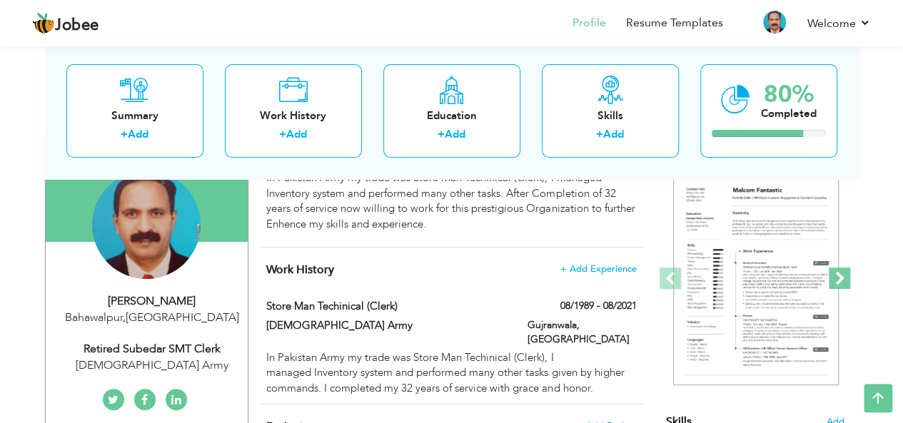
click at [837, 278] on span at bounding box center [839, 278] width 21 height 21
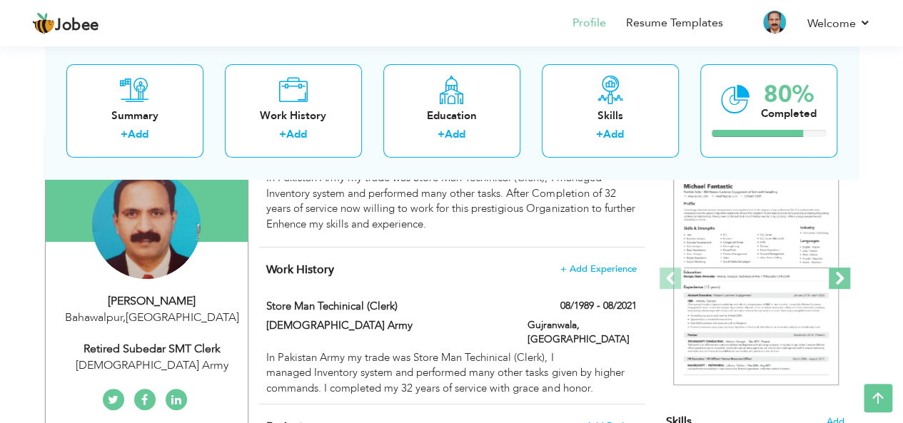
click at [837, 278] on span at bounding box center [839, 278] width 21 height 21
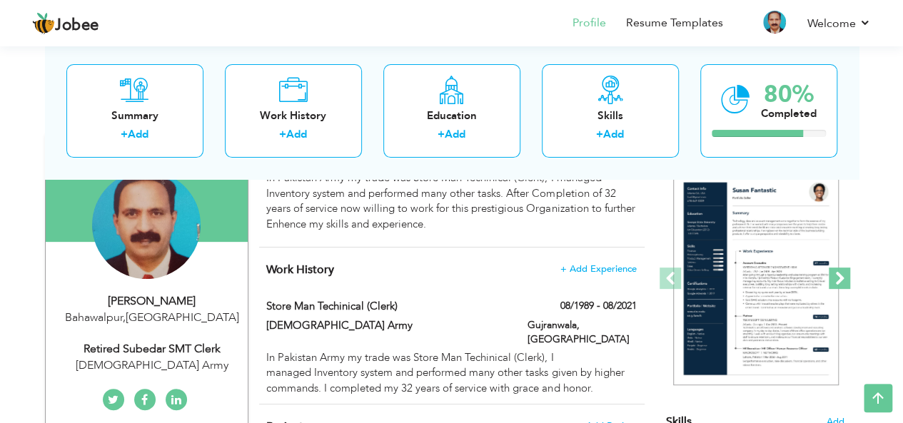
click at [837, 278] on span at bounding box center [839, 278] width 21 height 21
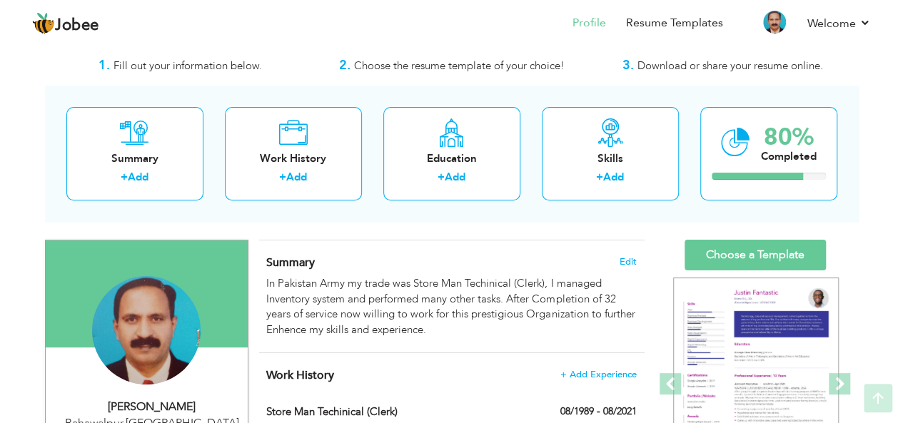
scroll to position [0, 0]
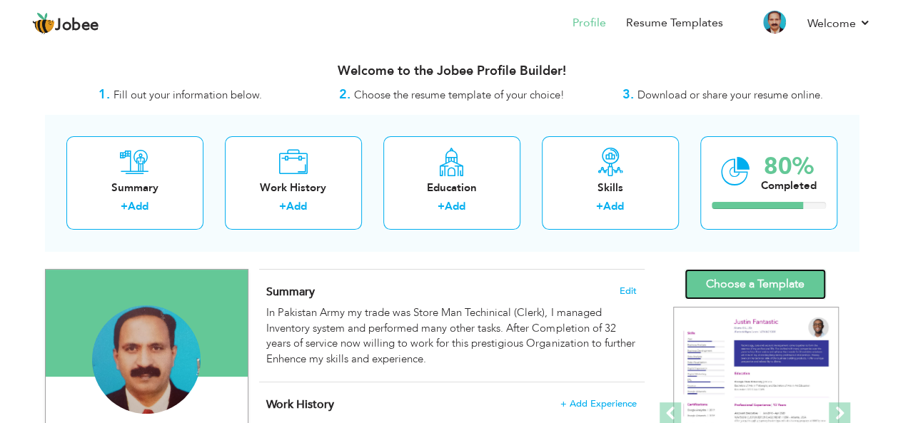
click at [741, 296] on link "Choose a Template" at bounding box center [755, 284] width 141 height 31
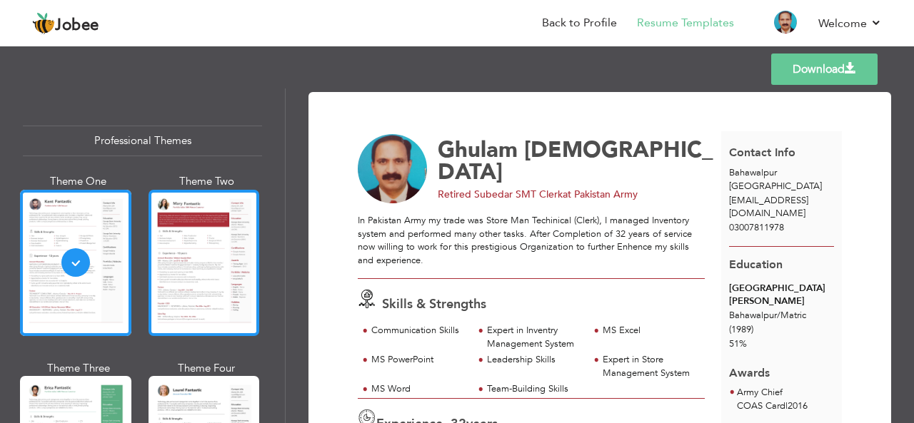
click at [170, 205] on div at bounding box center [203, 263] width 111 height 146
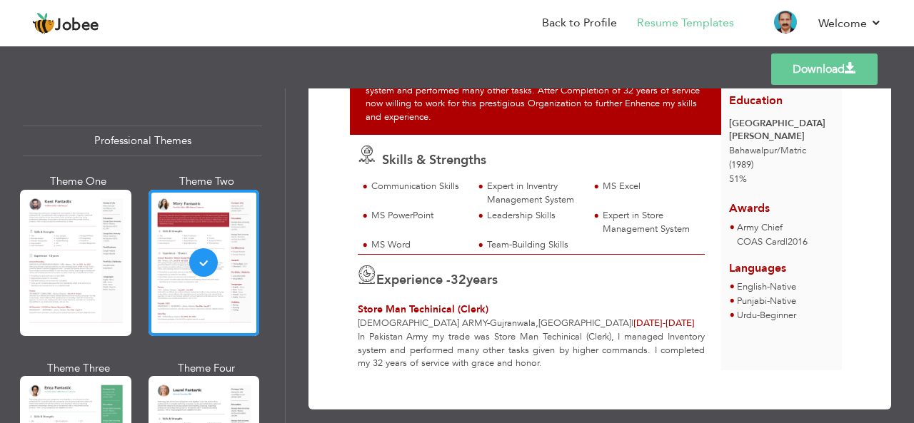
scroll to position [169, 0]
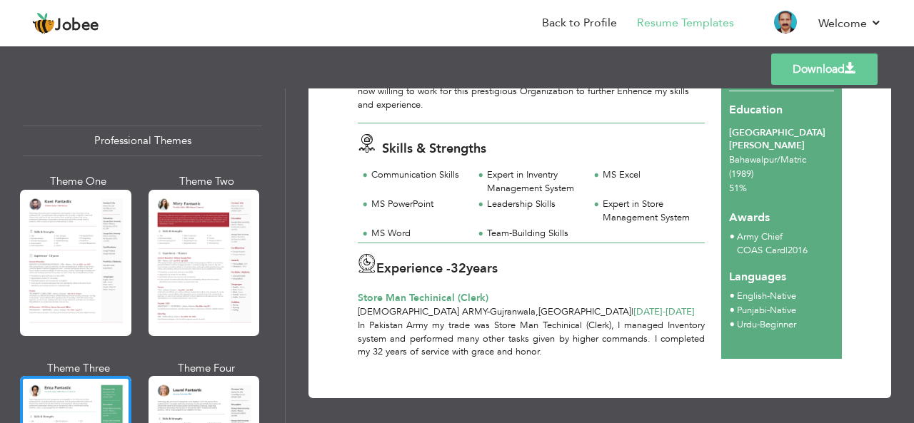
scroll to position [158, 0]
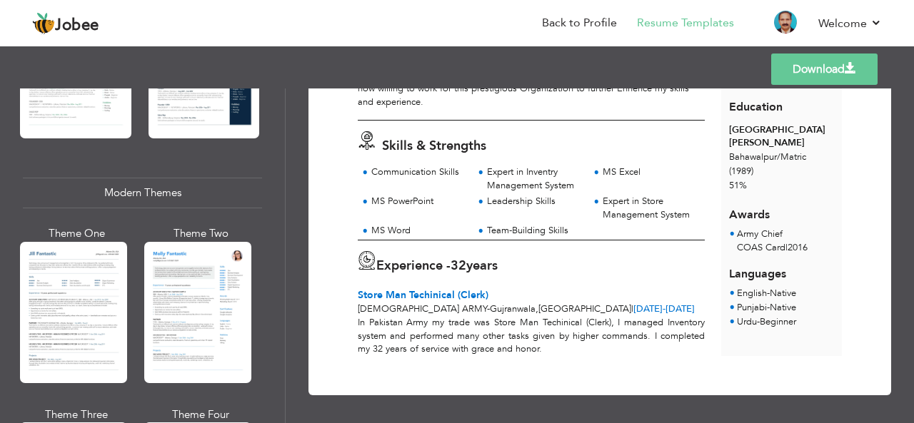
scroll to position [574, 0]
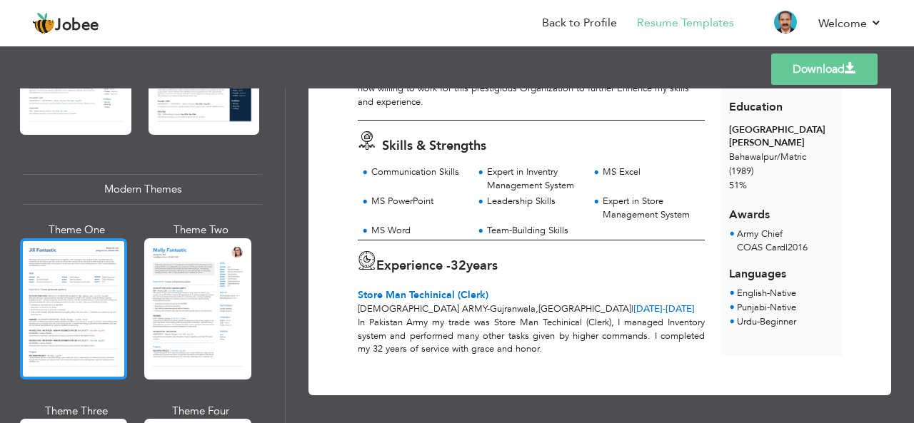
click at [67, 293] on div at bounding box center [73, 308] width 107 height 141
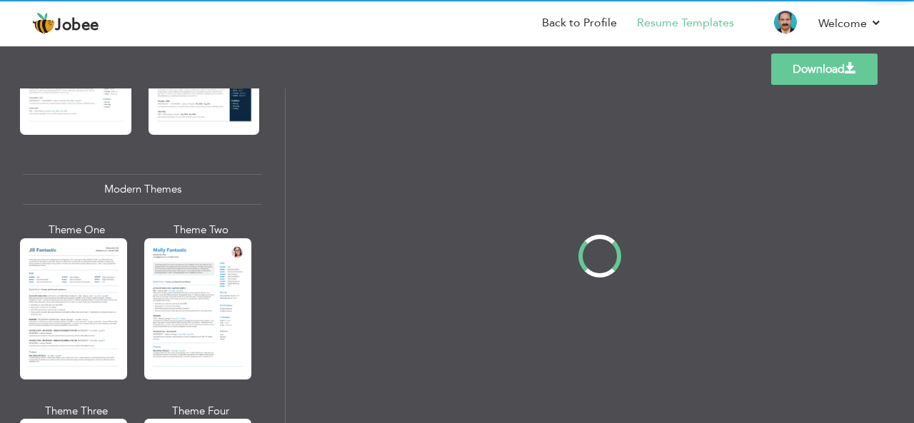
scroll to position [0, 0]
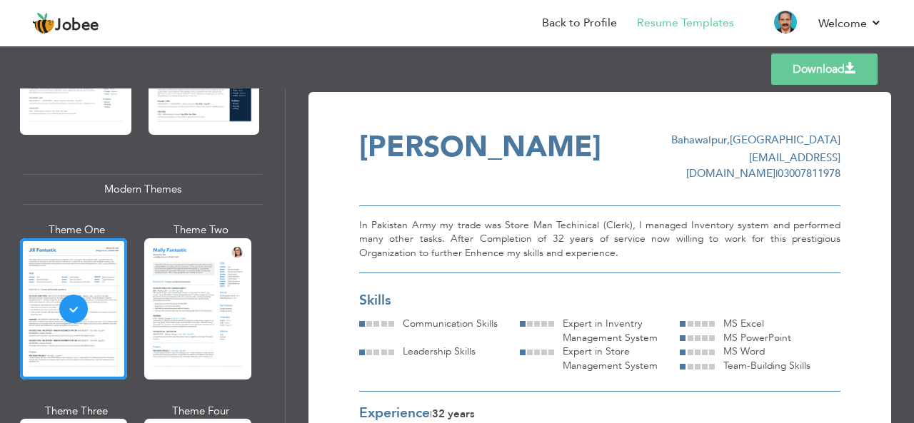
click at [218, 296] on div at bounding box center [197, 308] width 107 height 141
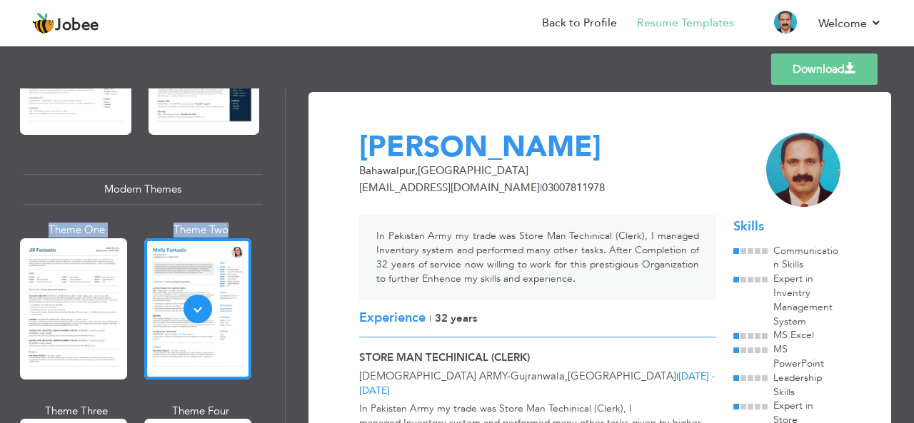
drag, startPoint x: 278, startPoint y: 168, endPoint x: 274, endPoint y: 206, distance: 38.8
click at [274, 206] on div "Professional Themes Theme One Theme Two Theme Three Theme Six" at bounding box center [142, 256] width 285 height 335
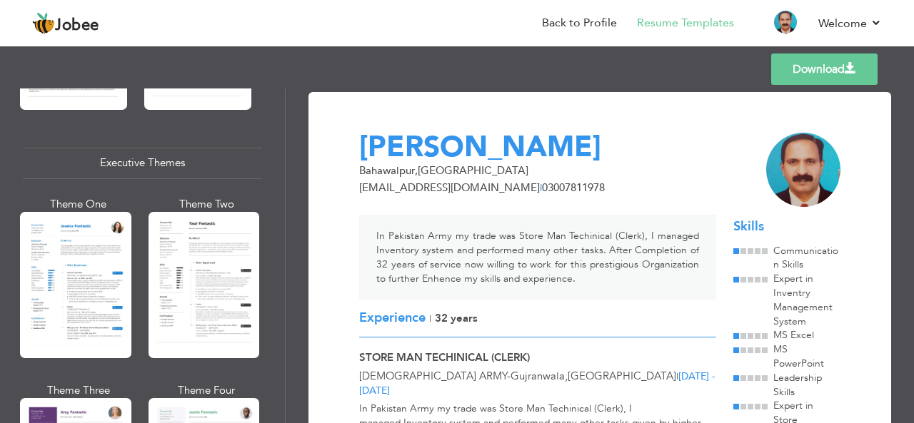
scroll to position [1038, 0]
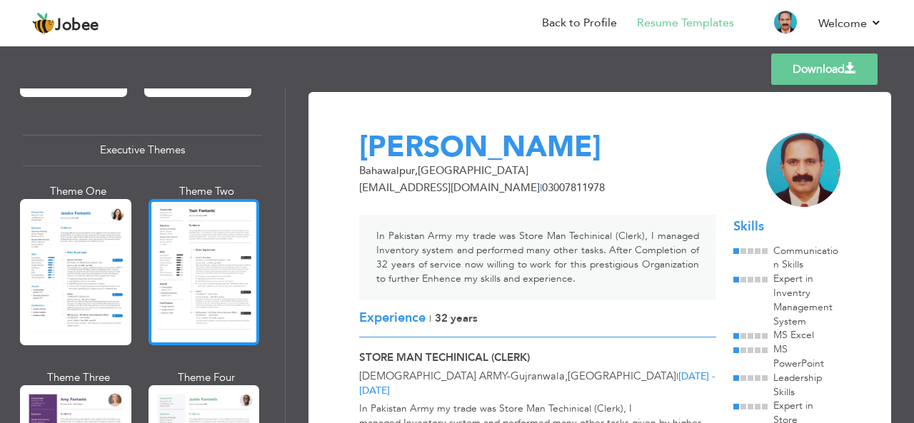
click at [185, 253] on div at bounding box center [203, 272] width 111 height 146
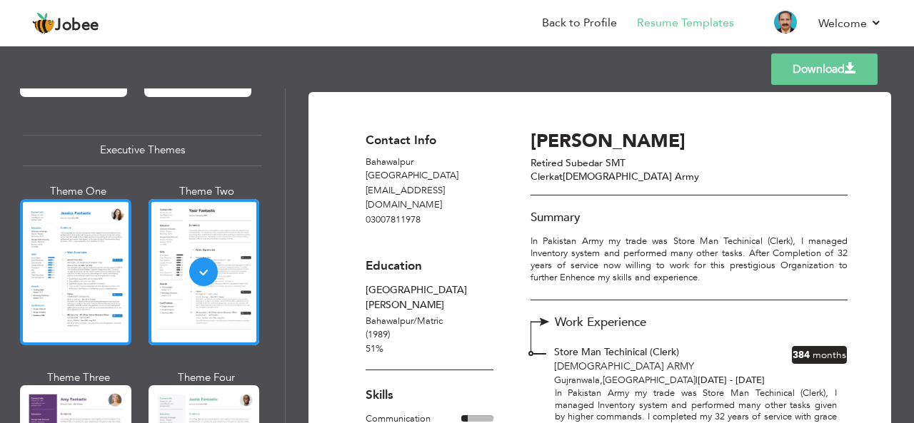
click at [69, 275] on div at bounding box center [75, 272] width 111 height 146
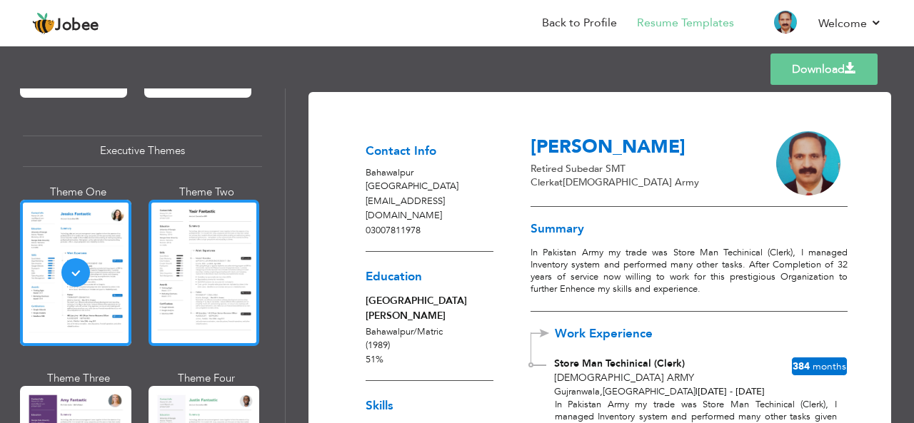
click at [187, 268] on div at bounding box center [203, 273] width 111 height 146
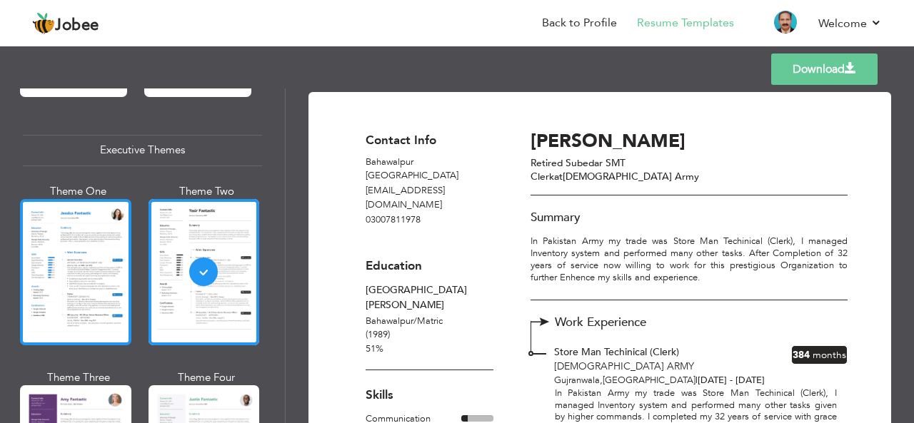
click at [106, 278] on div at bounding box center [75, 272] width 111 height 146
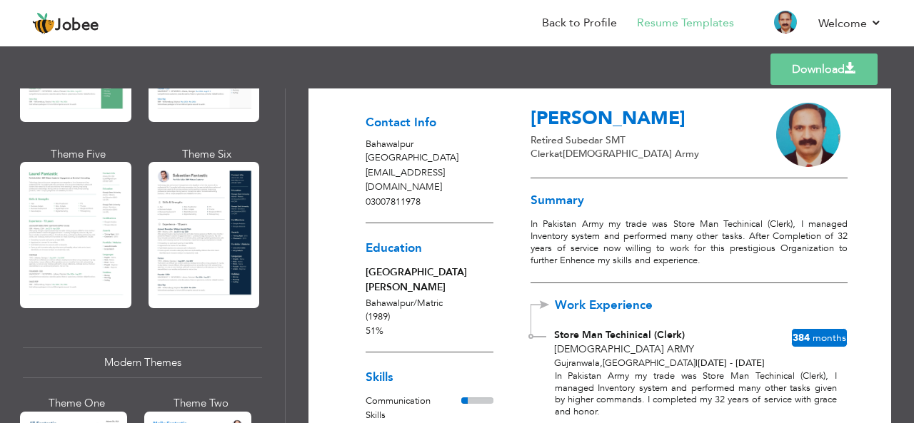
scroll to position [0, 0]
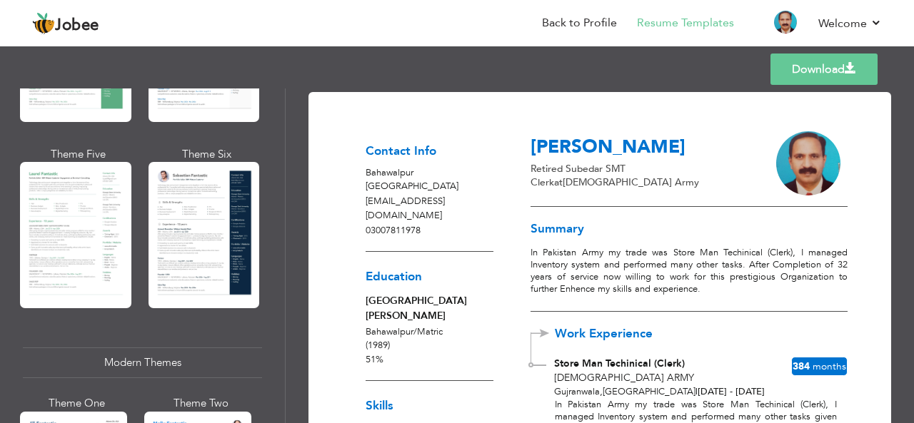
click at [817, 78] on link "Download" at bounding box center [823, 69] width 107 height 31
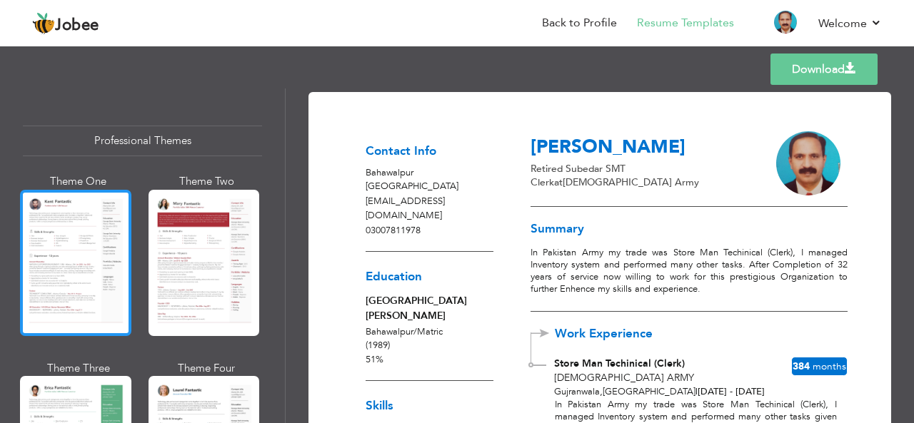
click at [94, 246] on div at bounding box center [75, 263] width 111 height 146
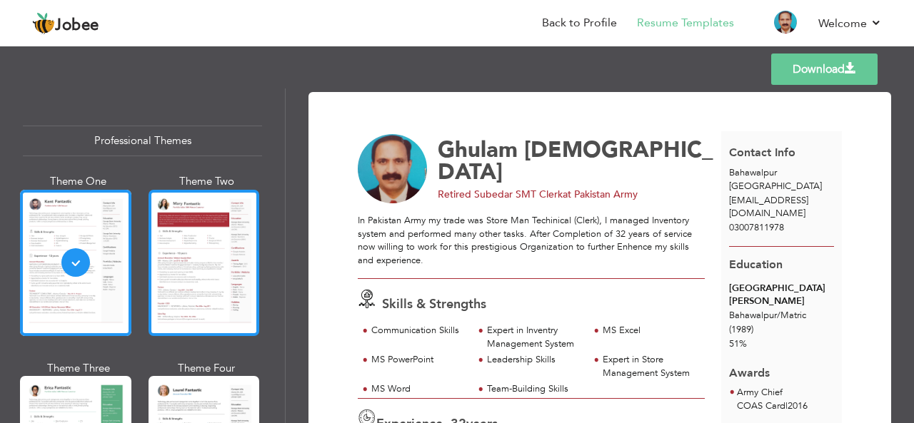
click at [227, 247] on div at bounding box center [203, 263] width 111 height 146
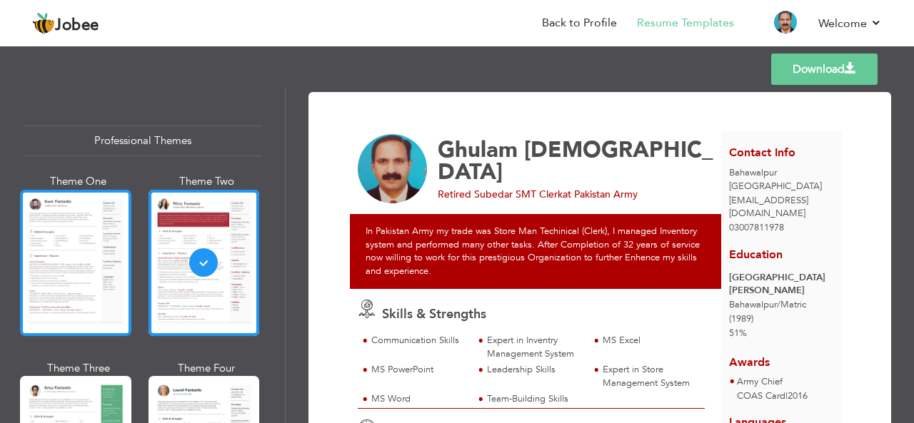
click at [88, 246] on div at bounding box center [75, 263] width 111 height 146
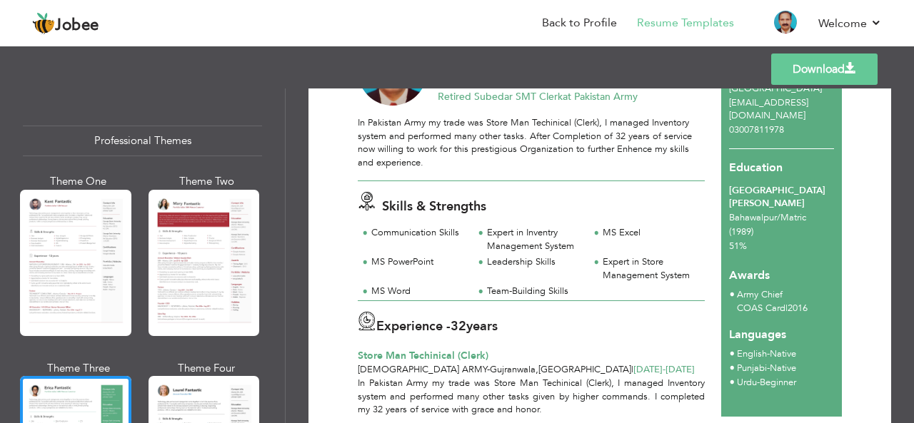
scroll to position [158, 0]
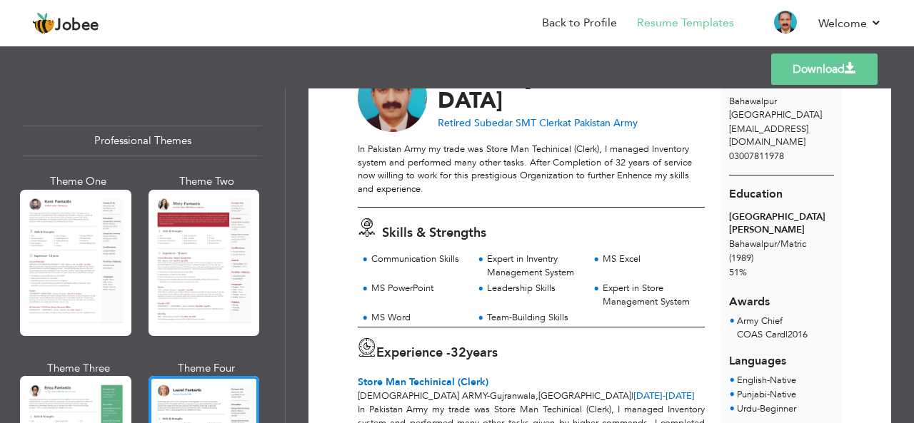
scroll to position [0, 0]
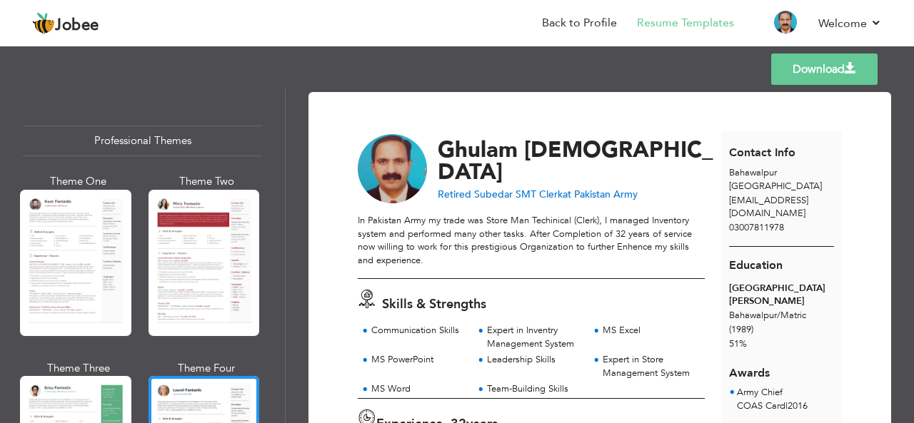
click at [825, 65] on link "Download" at bounding box center [824, 69] width 106 height 31
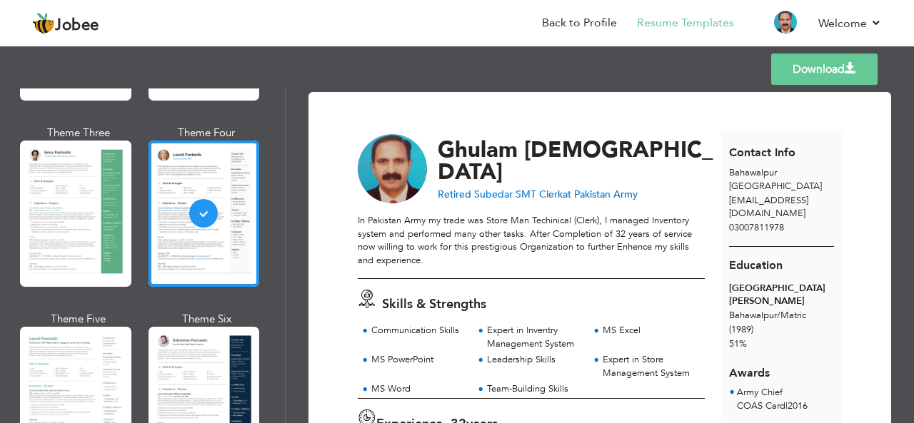
scroll to position [273, 0]
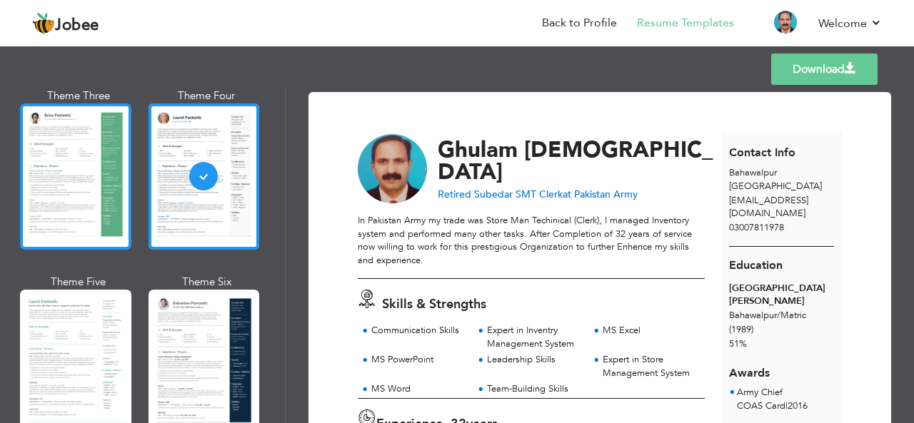
click at [50, 198] on div at bounding box center [75, 177] width 111 height 146
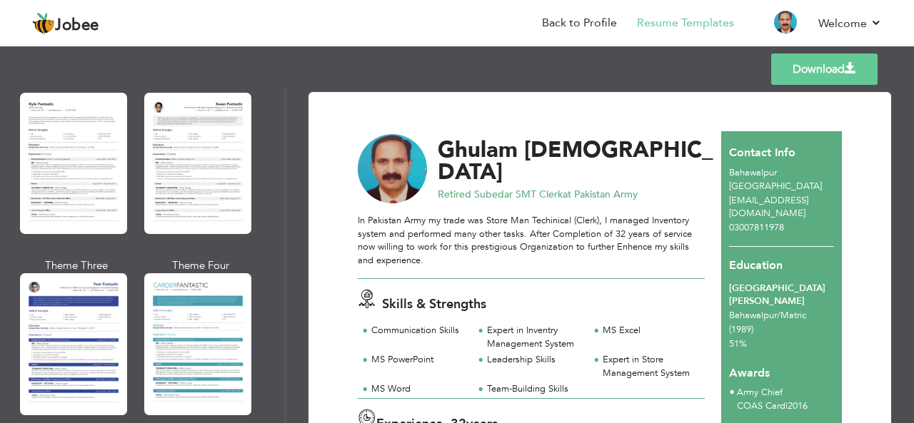
scroll to position [2534, 0]
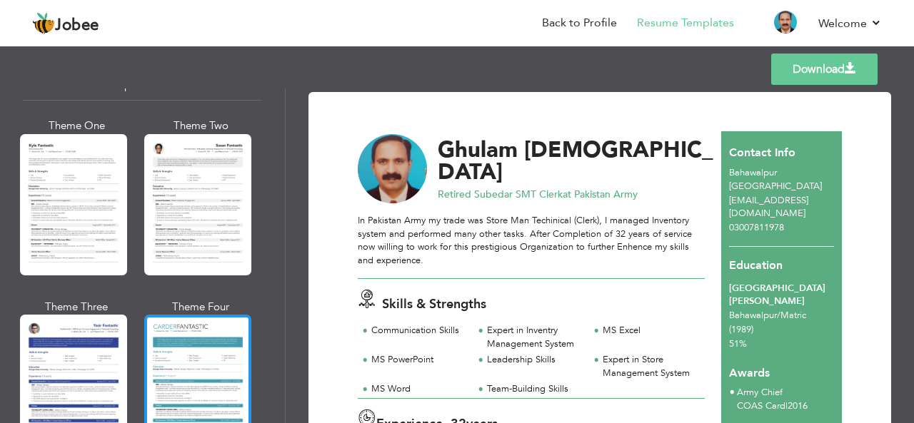
click at [213, 337] on div at bounding box center [197, 385] width 107 height 141
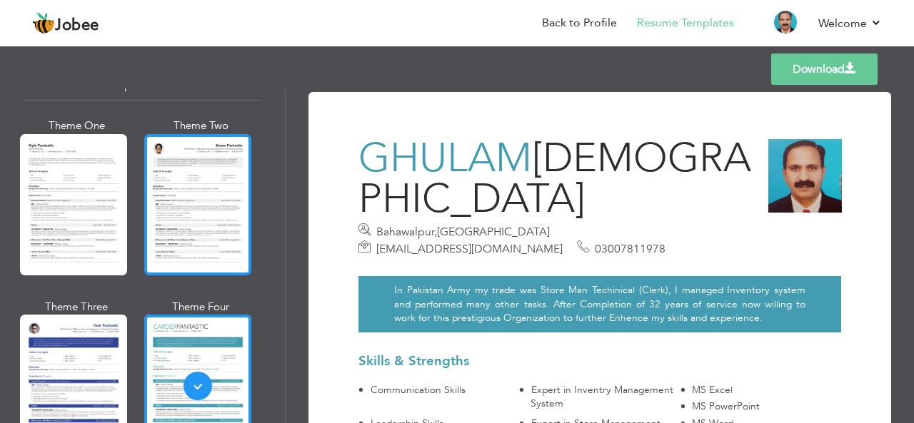
click at [196, 158] on div at bounding box center [197, 204] width 107 height 141
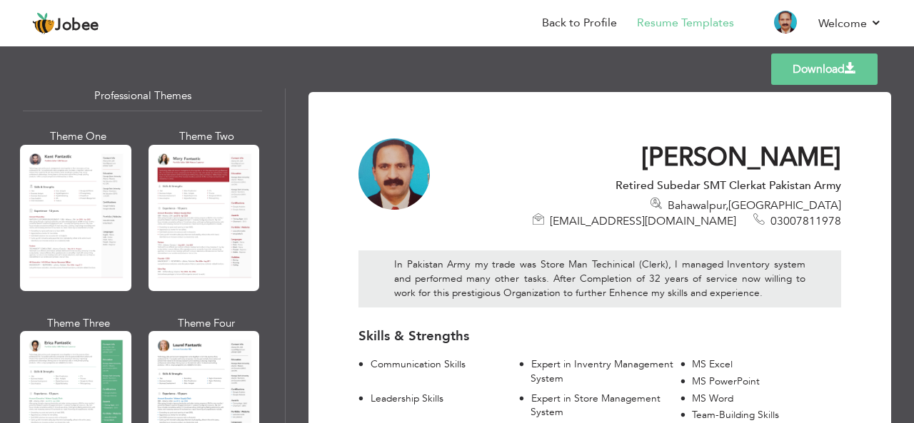
scroll to position [0, 0]
